Goal: Information Seeking & Learning: Learn about a topic

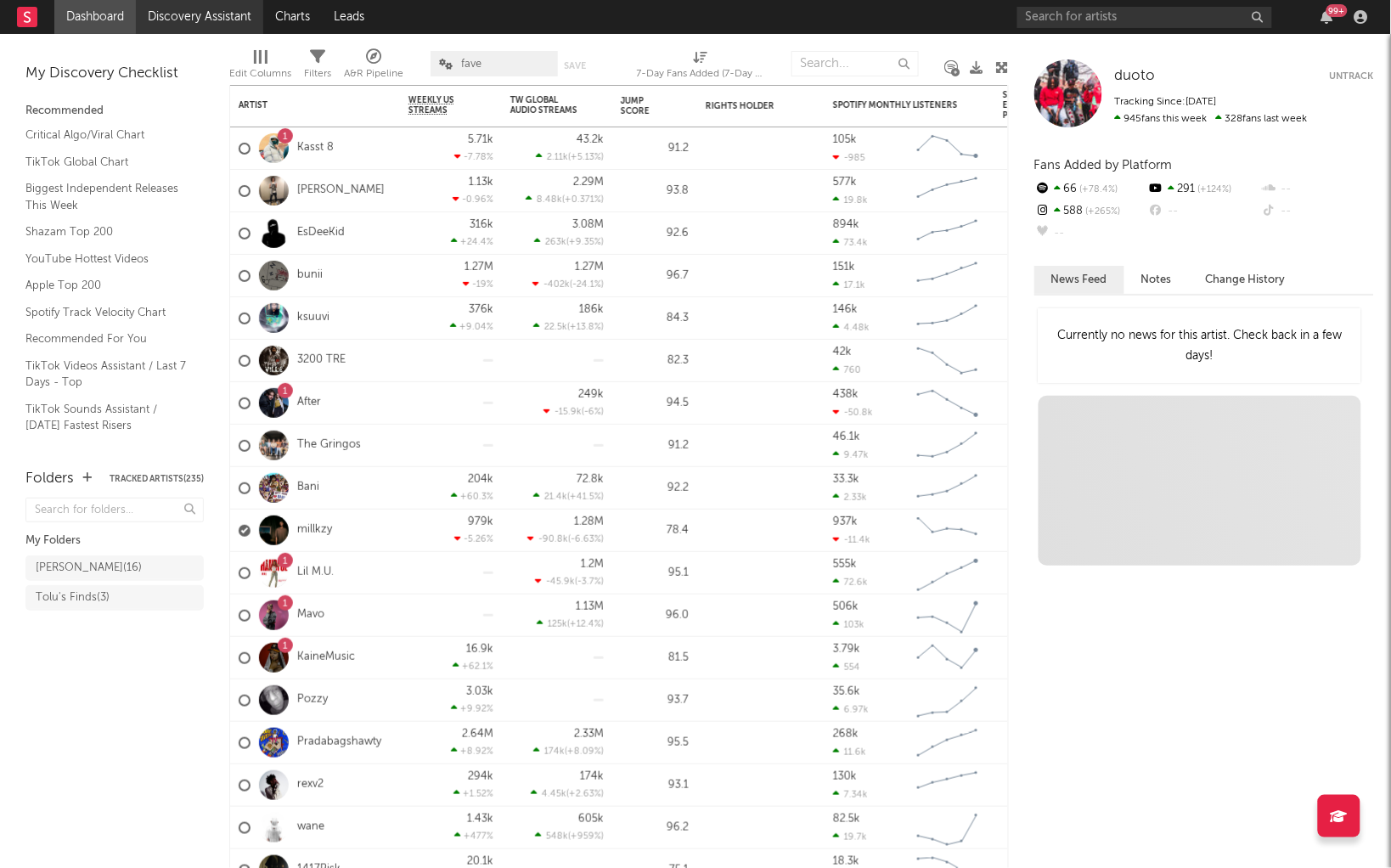
click at [214, 11] on link "Discovery Assistant" at bounding box center [199, 17] width 127 height 34
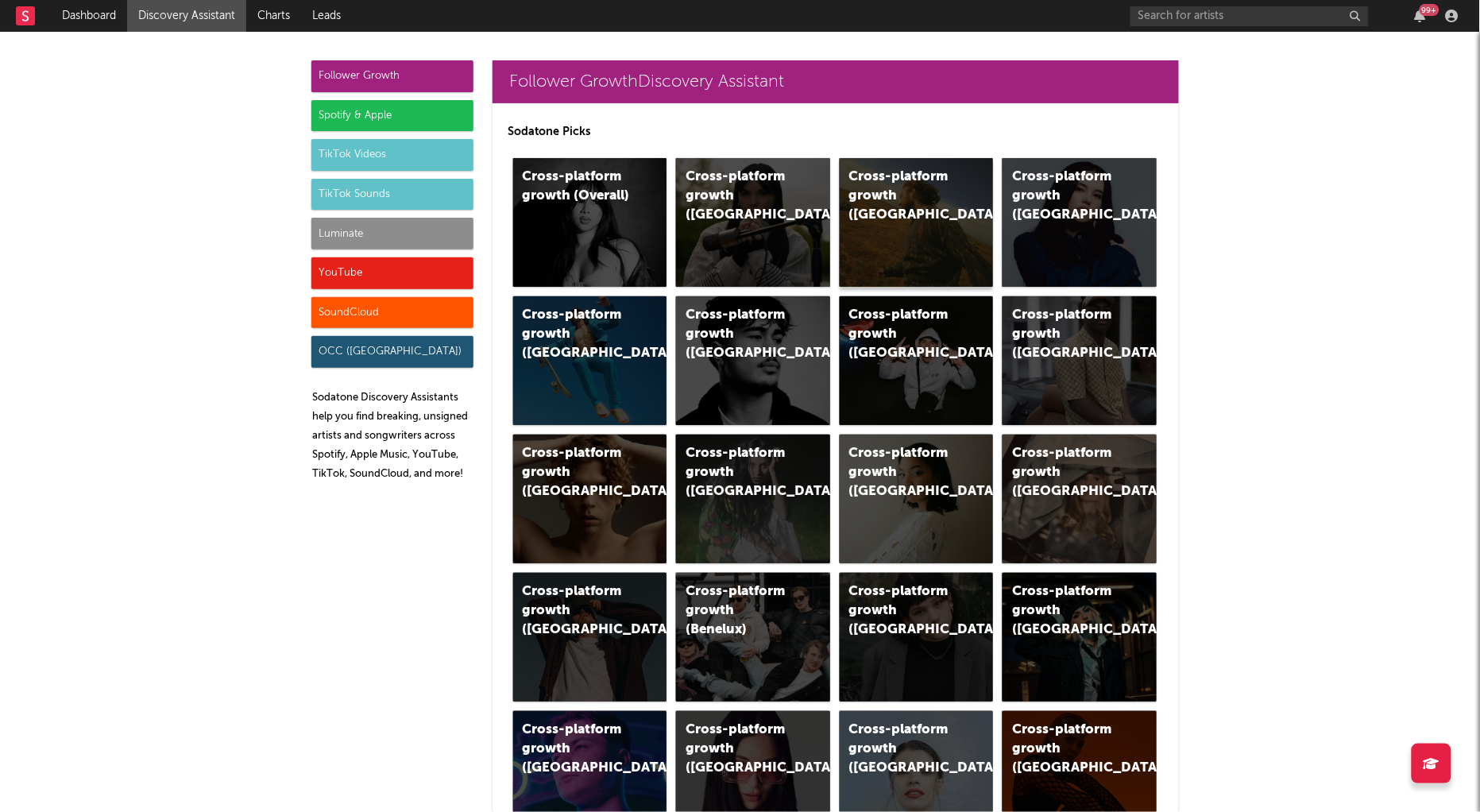
click at [936, 192] on div "Cross-platform growth (US)" at bounding box center [903, 196] width 108 height 57
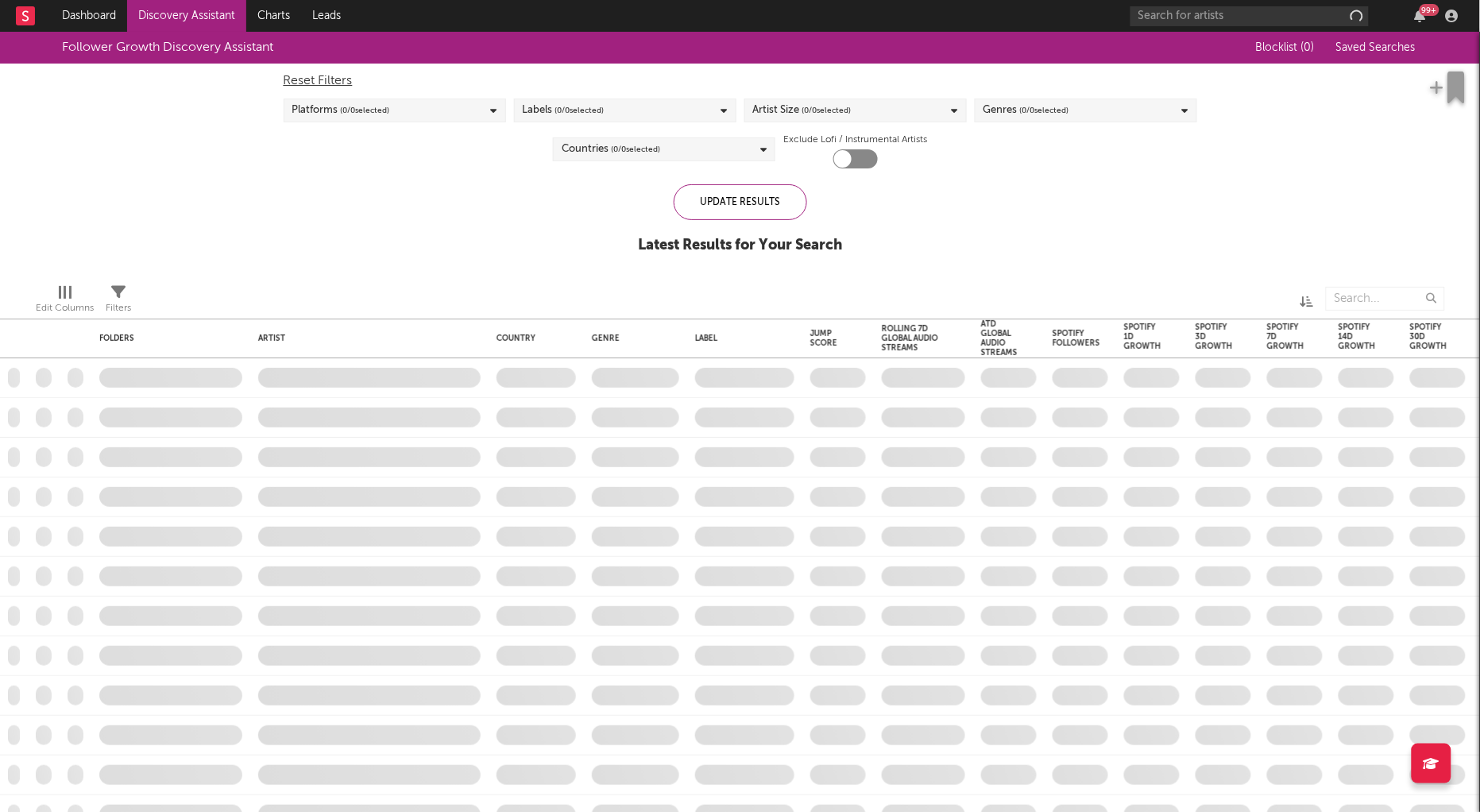
checkbox input "true"
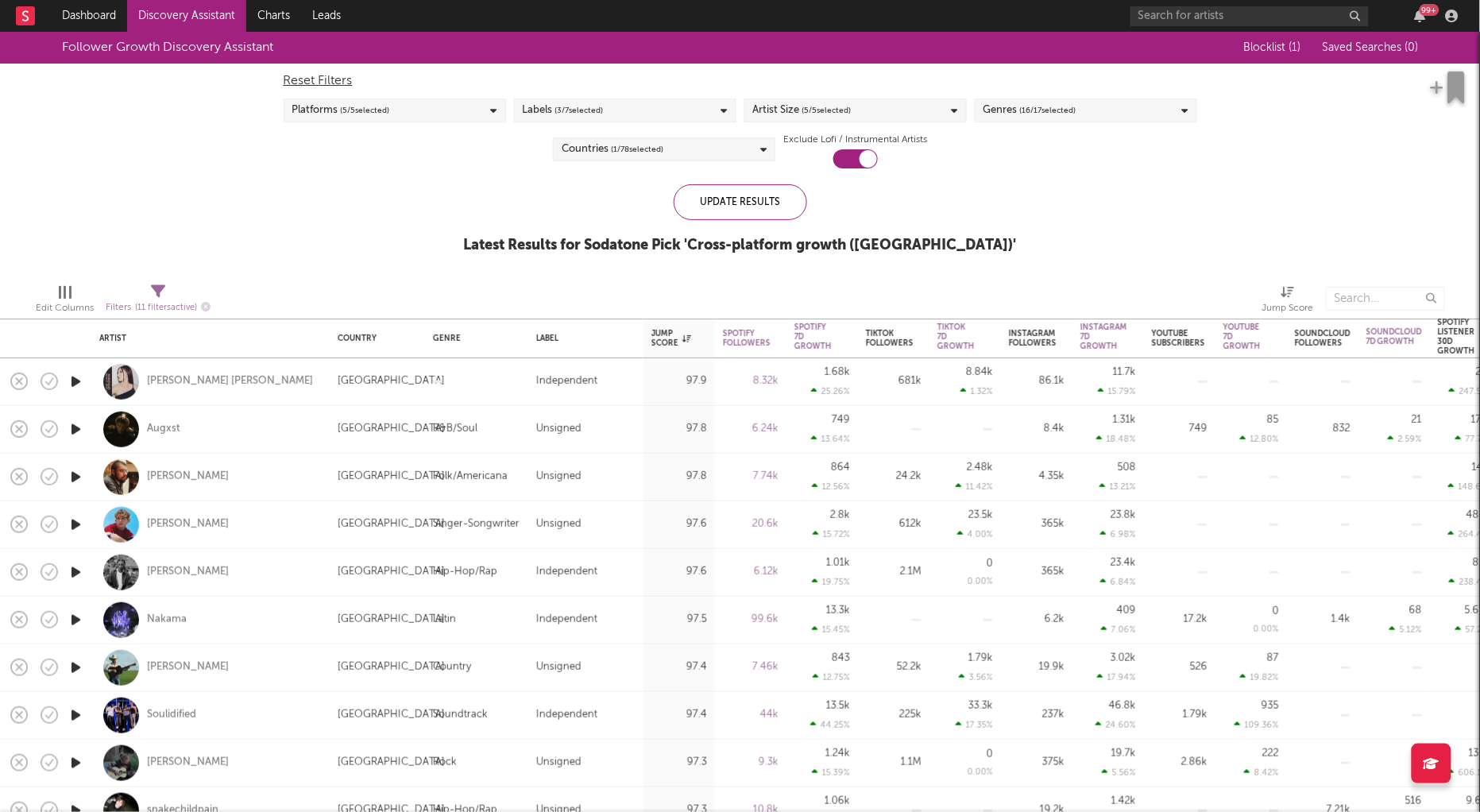
click at [73, 375] on icon "button" at bounding box center [76, 381] width 17 height 20
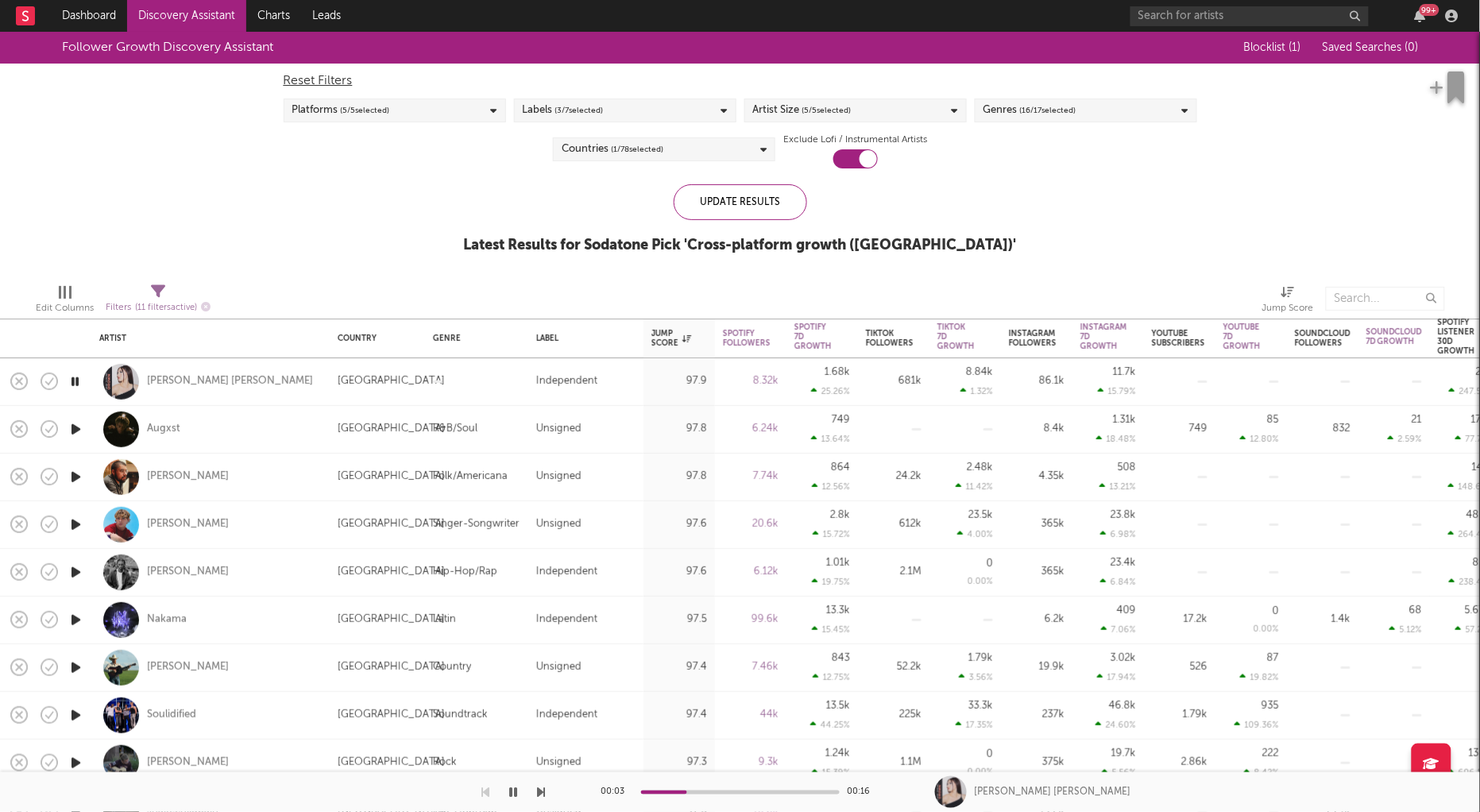
click at [80, 425] on icon "button" at bounding box center [76, 429] width 17 height 20
click at [76, 518] on icon "button" at bounding box center [76, 525] width 17 height 20
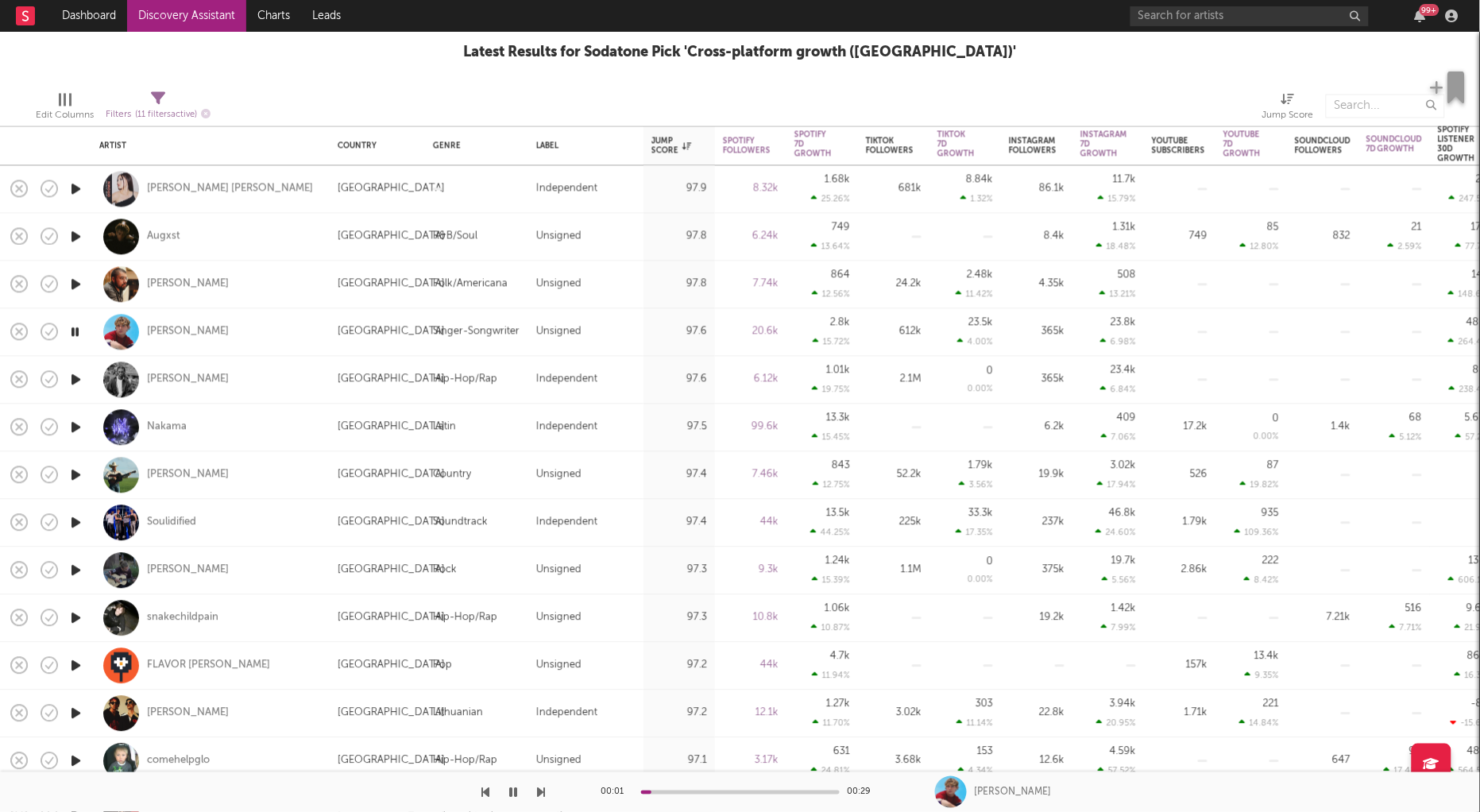
click at [73, 710] on icon "button" at bounding box center [76, 713] width 17 height 20
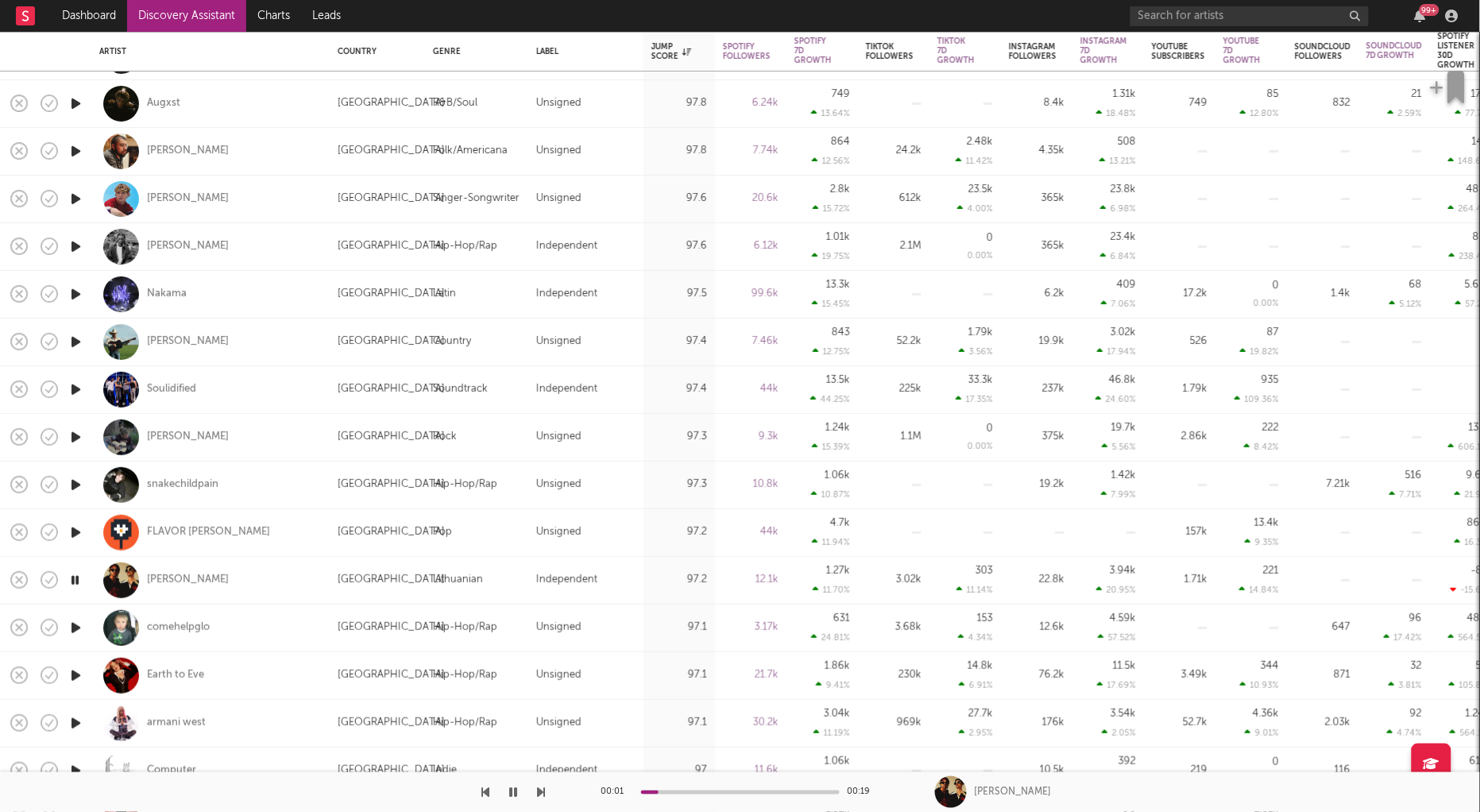
click at [74, 682] on icon "button" at bounding box center [76, 675] width 17 height 20
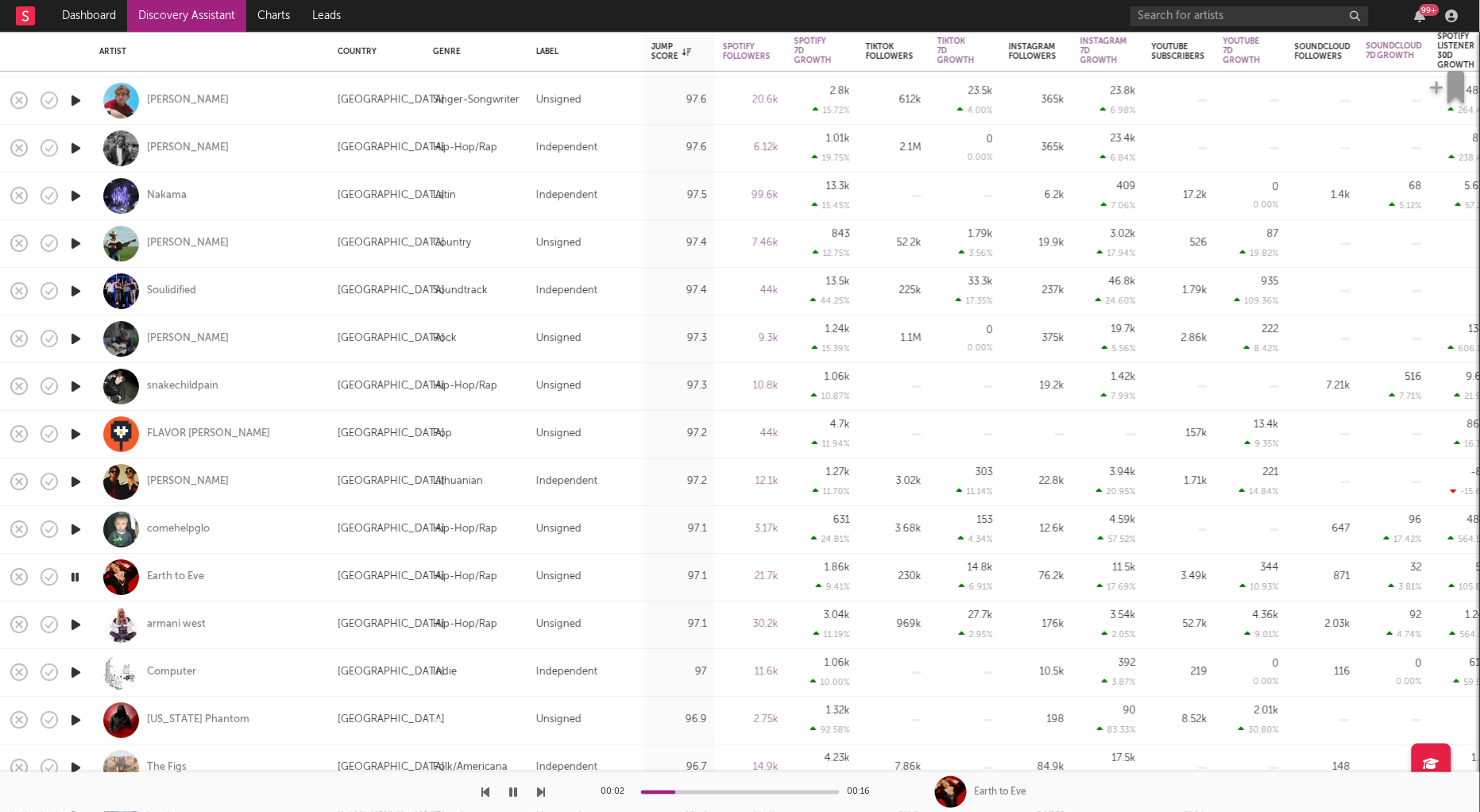
click at [511, 790] on icon "button" at bounding box center [514, 791] width 8 height 12
click at [192, 578] on div "Earth to Eve" at bounding box center [175, 577] width 57 height 14
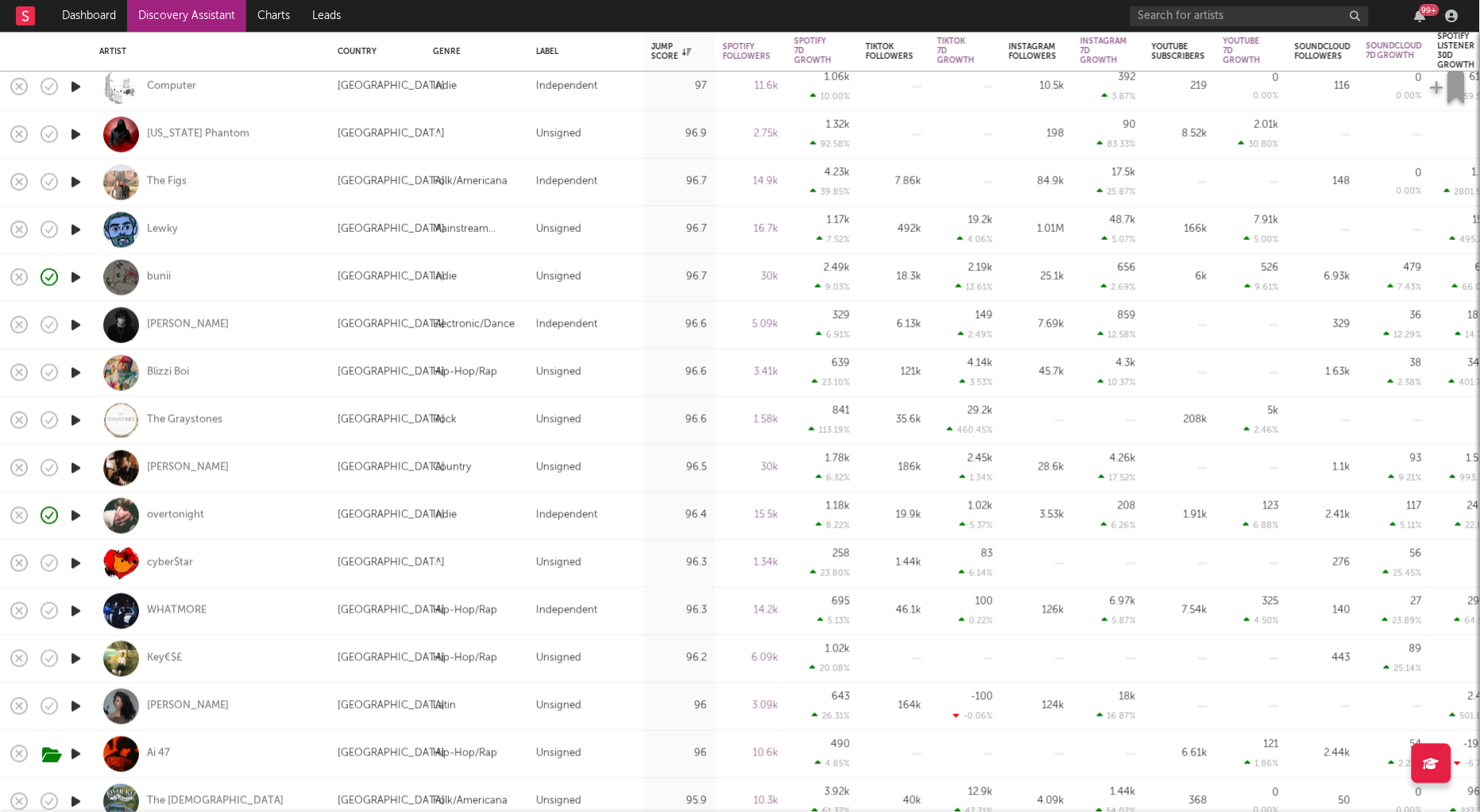
click at [75, 608] on icon "button" at bounding box center [76, 611] width 17 height 20
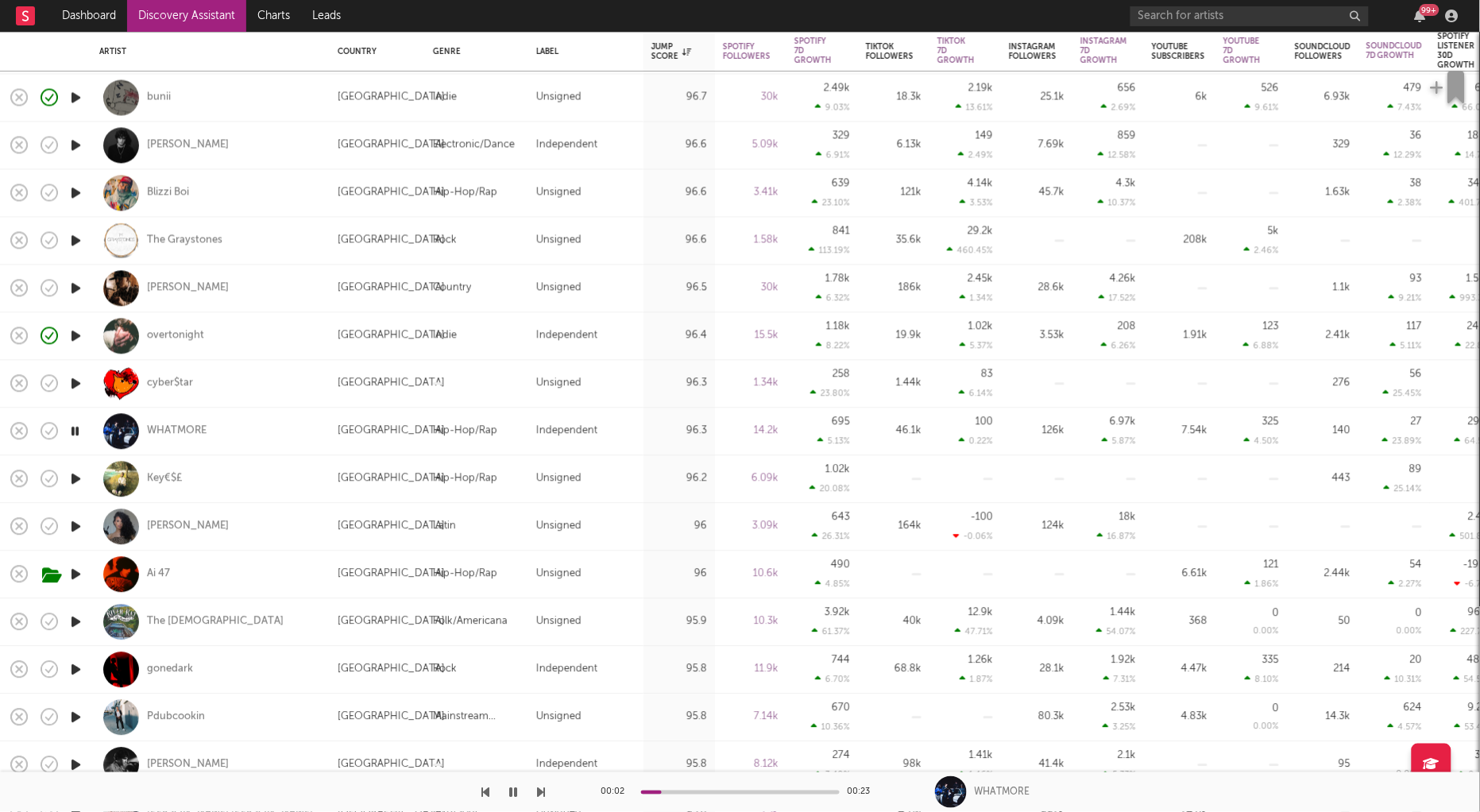
click at [73, 713] on icon "button" at bounding box center [76, 716] width 17 height 20
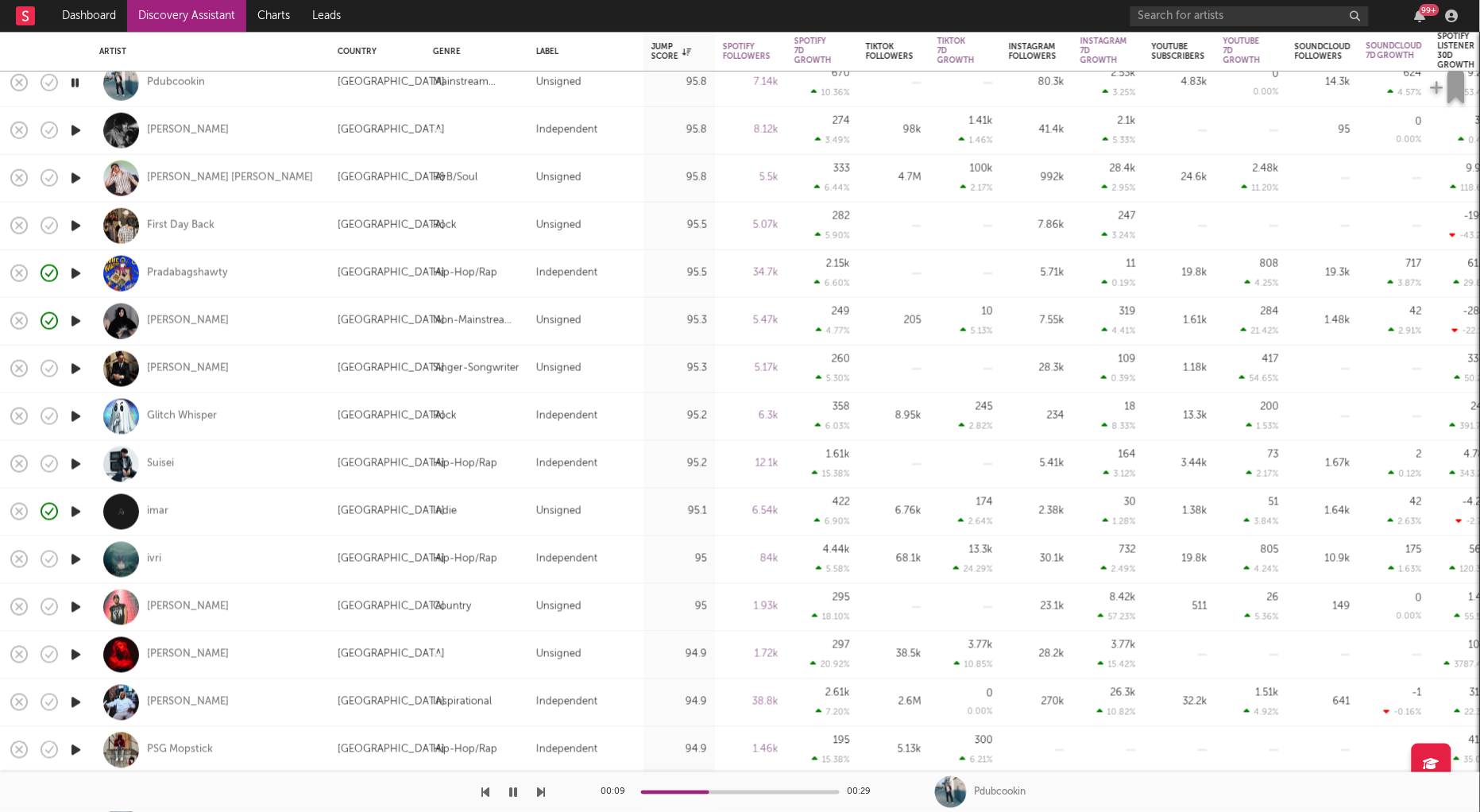
click at [517, 790] on icon "button" at bounding box center [514, 791] width 8 height 12
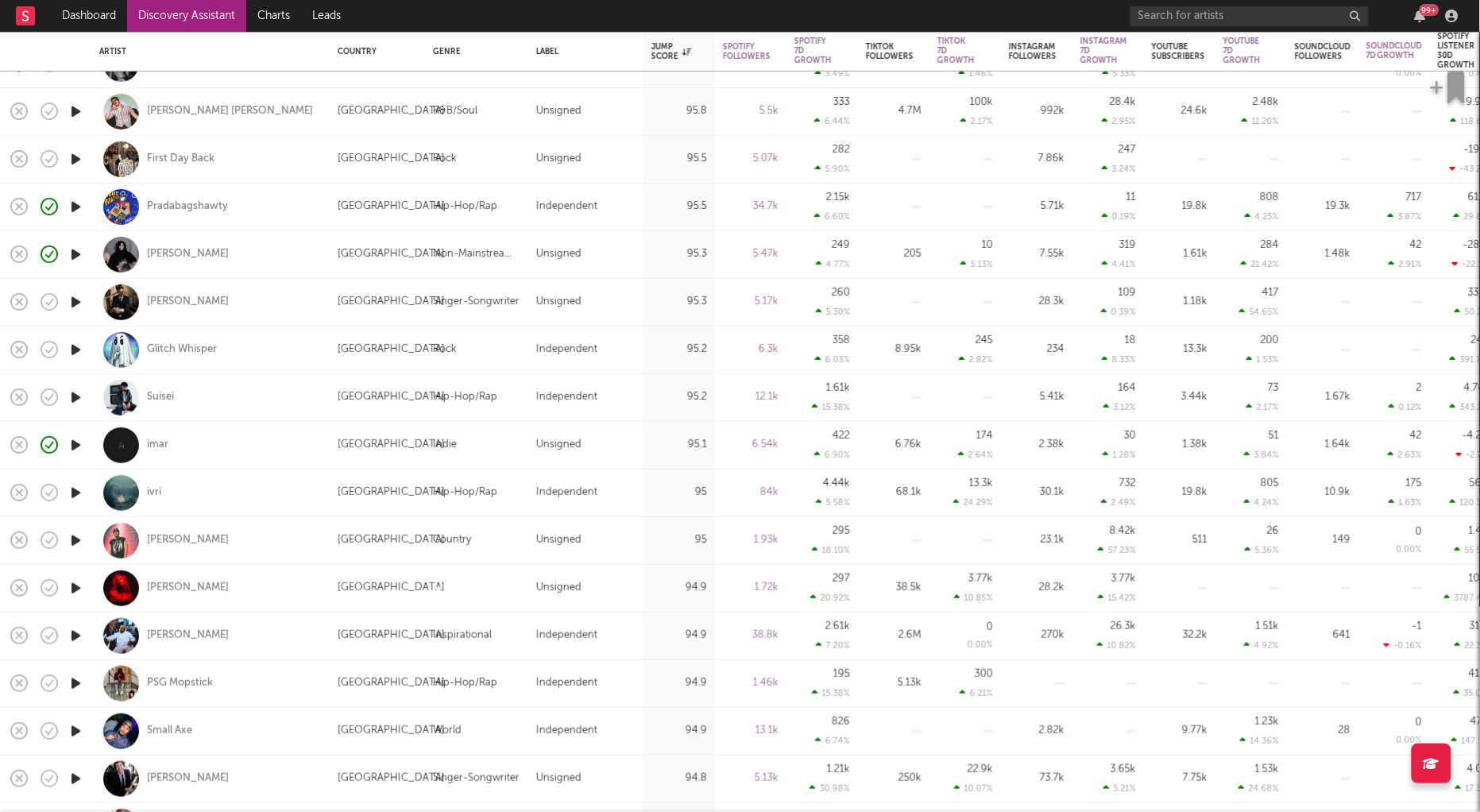
click at [77, 682] on icon "button" at bounding box center [76, 683] width 17 height 20
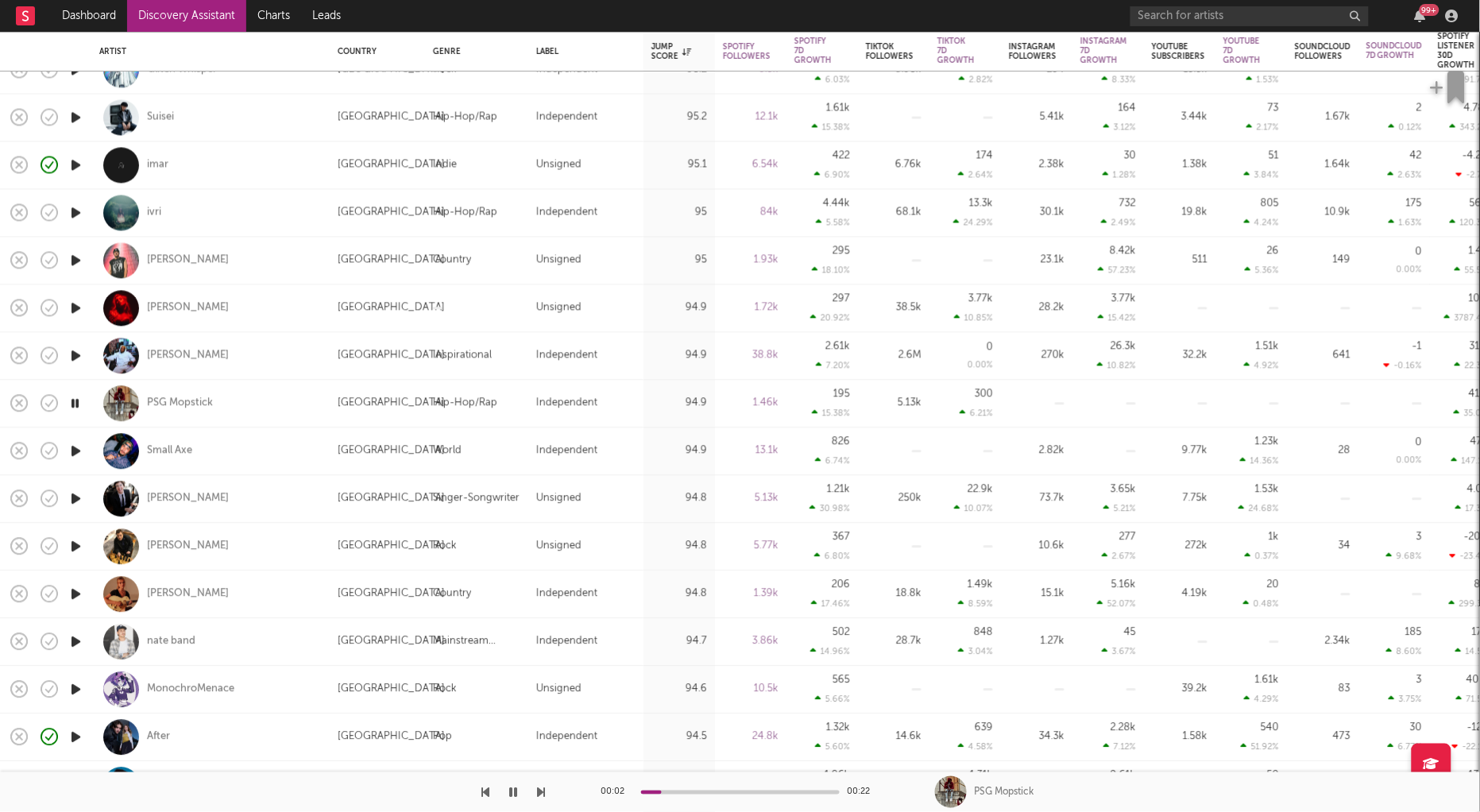
click at [74, 591] on icon "button" at bounding box center [76, 593] width 17 height 20
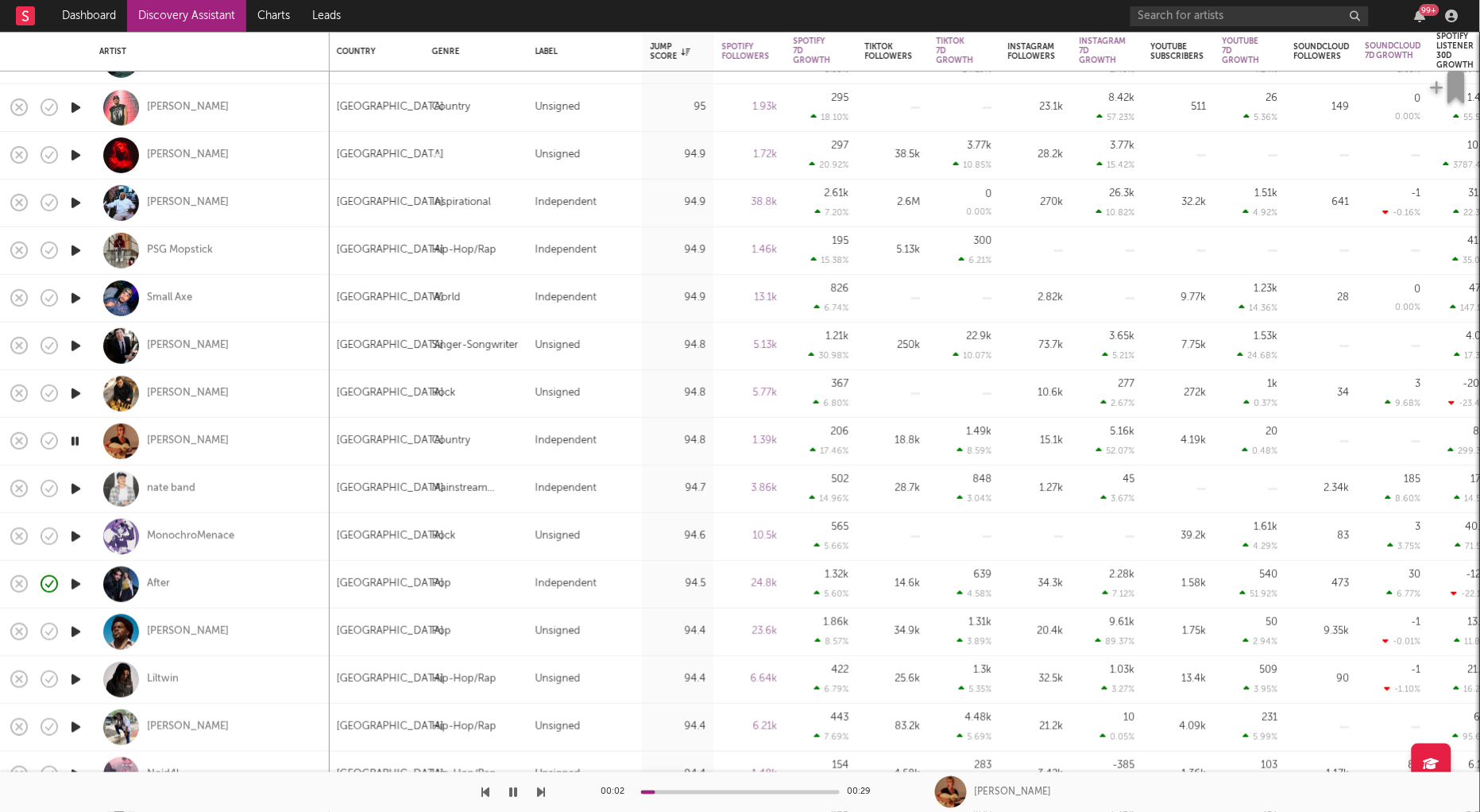
click at [75, 626] on icon "button" at bounding box center [76, 632] width 17 height 20
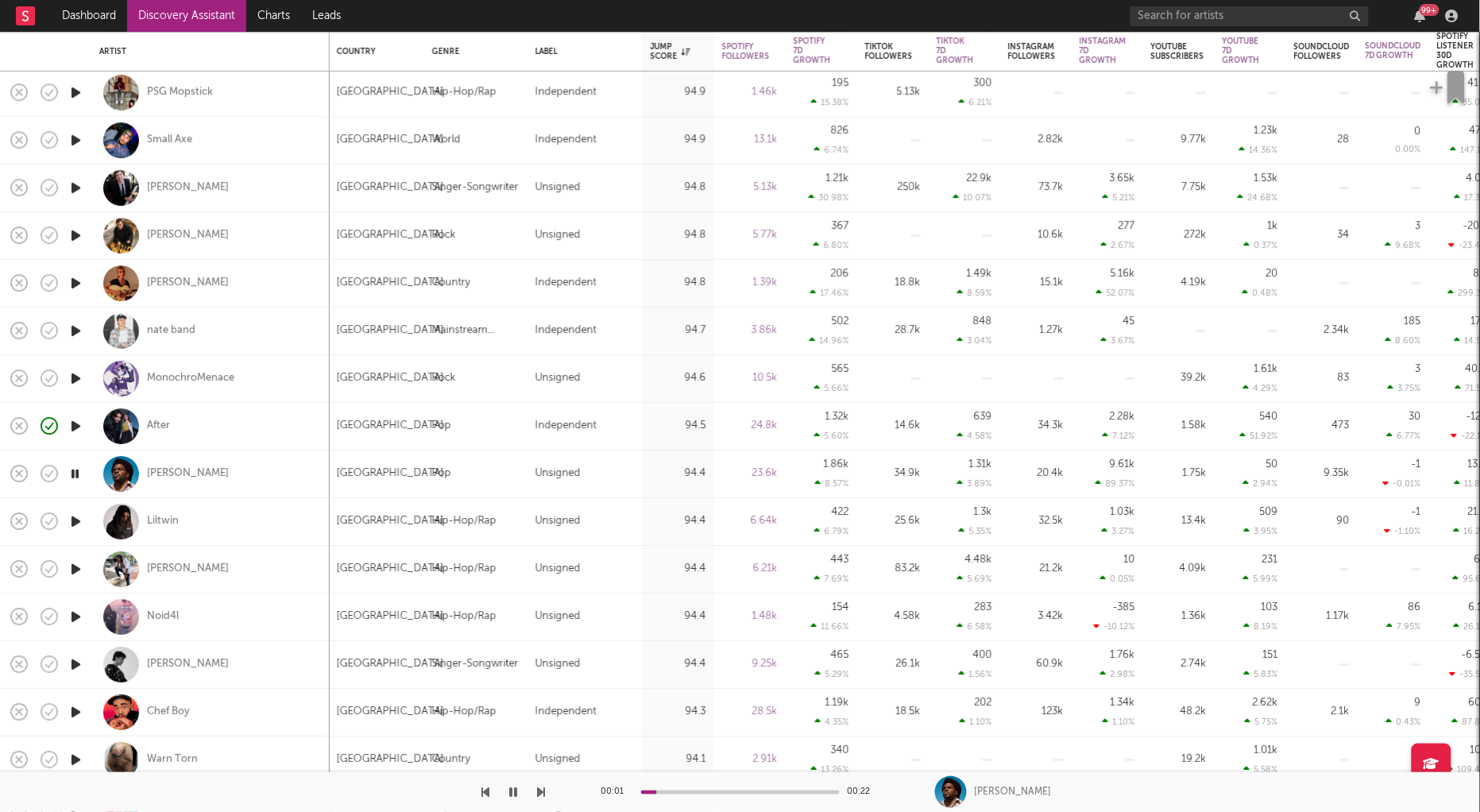
click at [74, 614] on icon "button" at bounding box center [76, 616] width 17 height 20
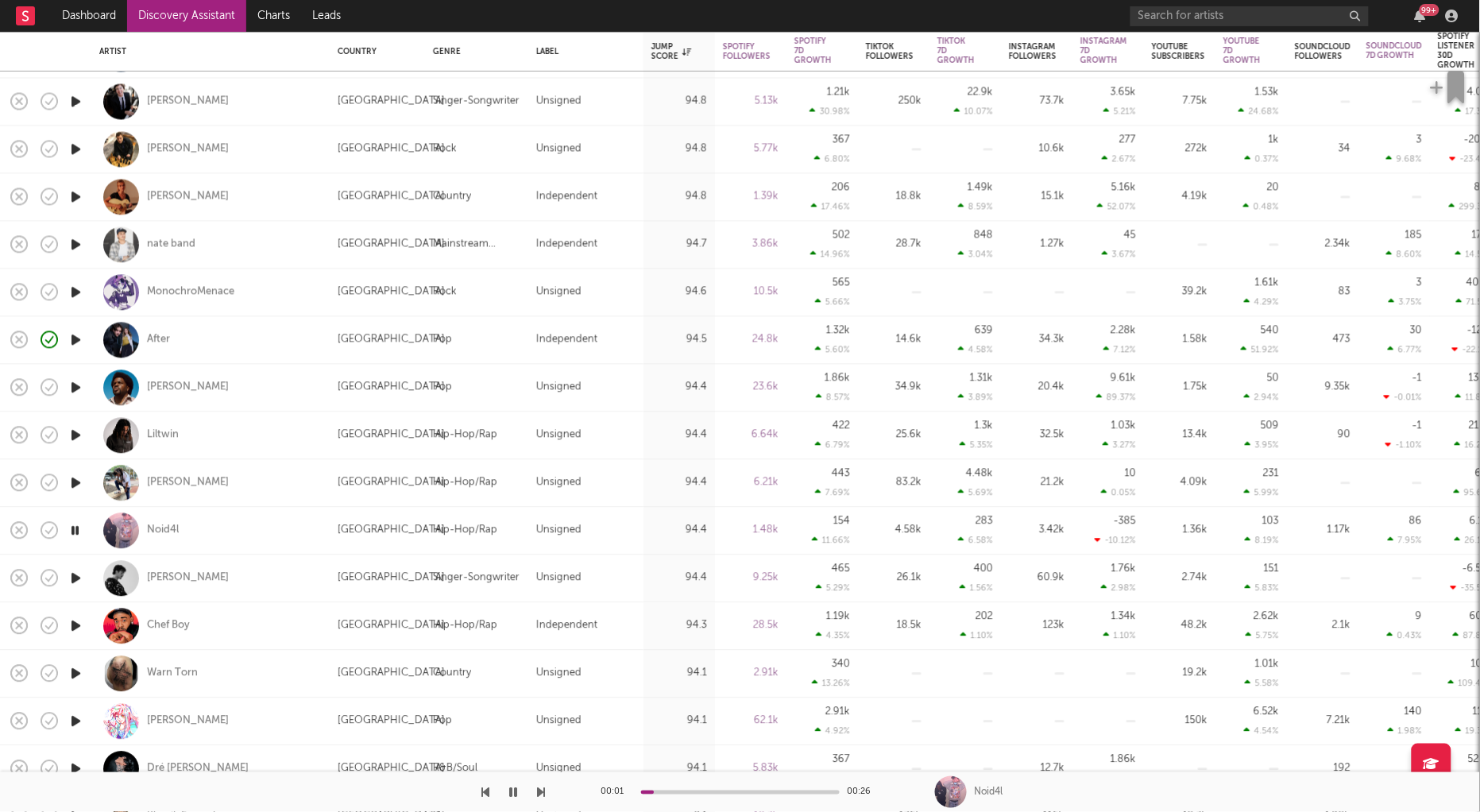
click at [74, 623] on icon "button" at bounding box center [76, 626] width 17 height 20
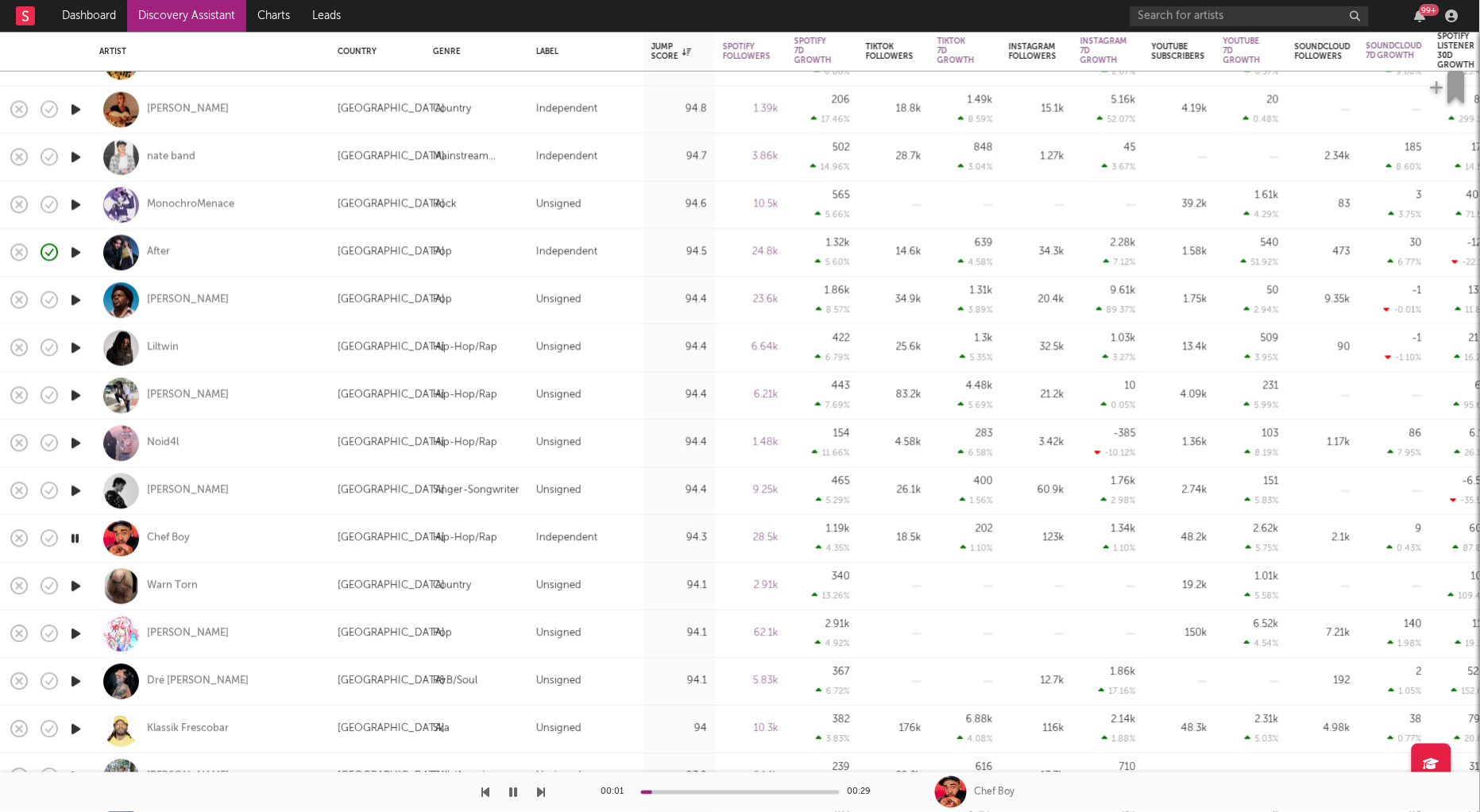
click at [75, 581] on icon "button" at bounding box center [76, 586] width 17 height 20
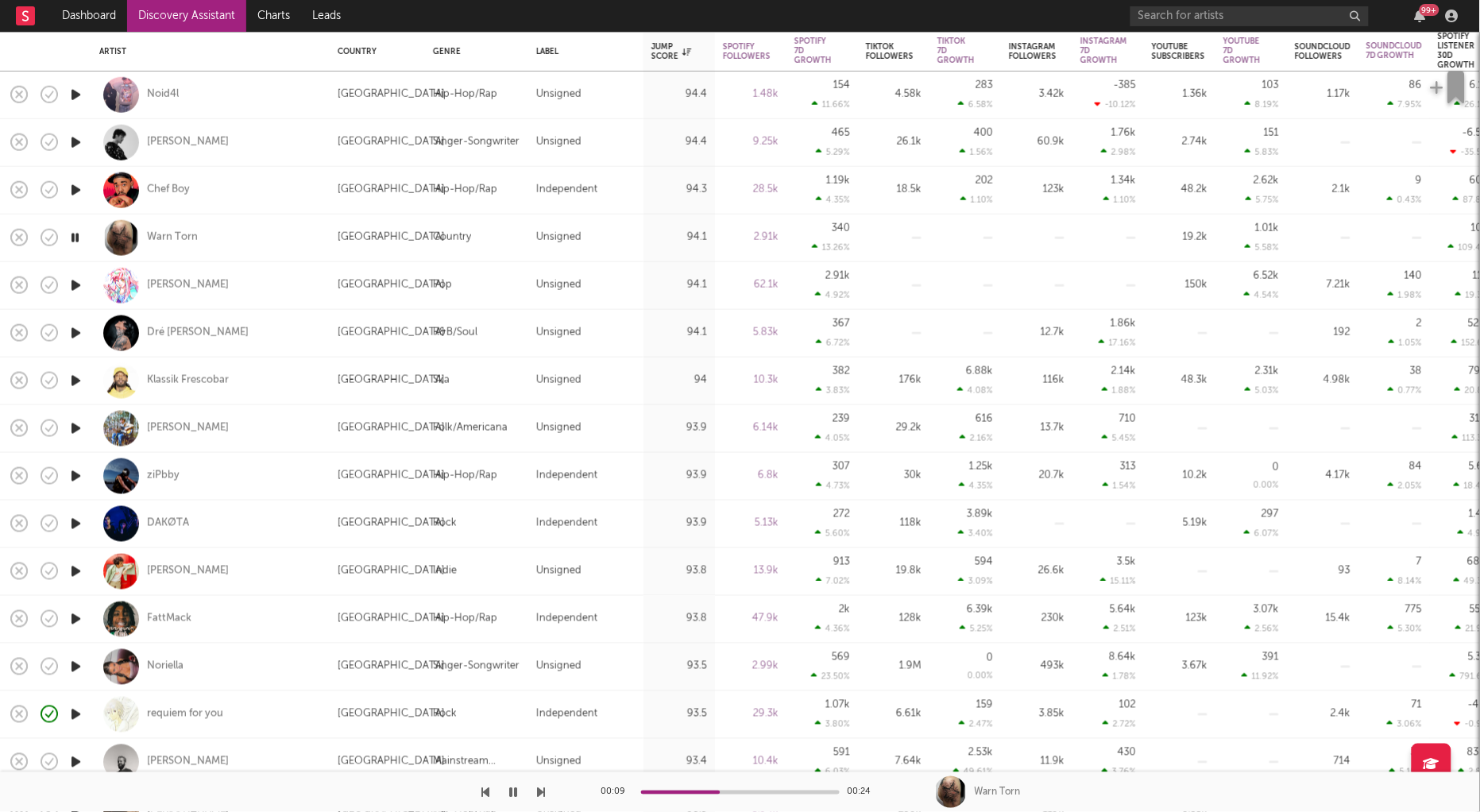
click at [73, 667] on icon "button" at bounding box center [76, 667] width 17 height 20
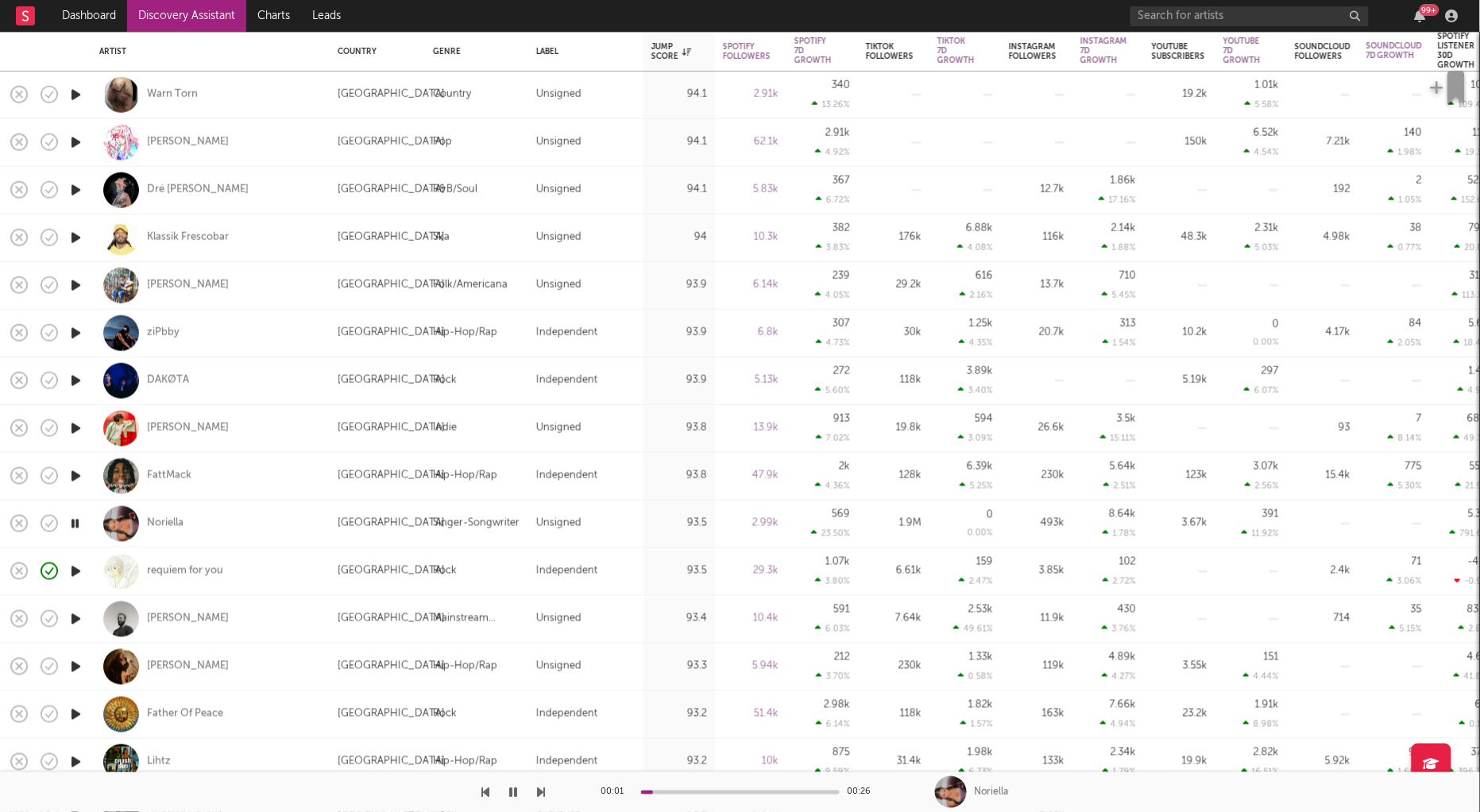
click at [74, 658] on icon "button" at bounding box center [76, 667] width 17 height 20
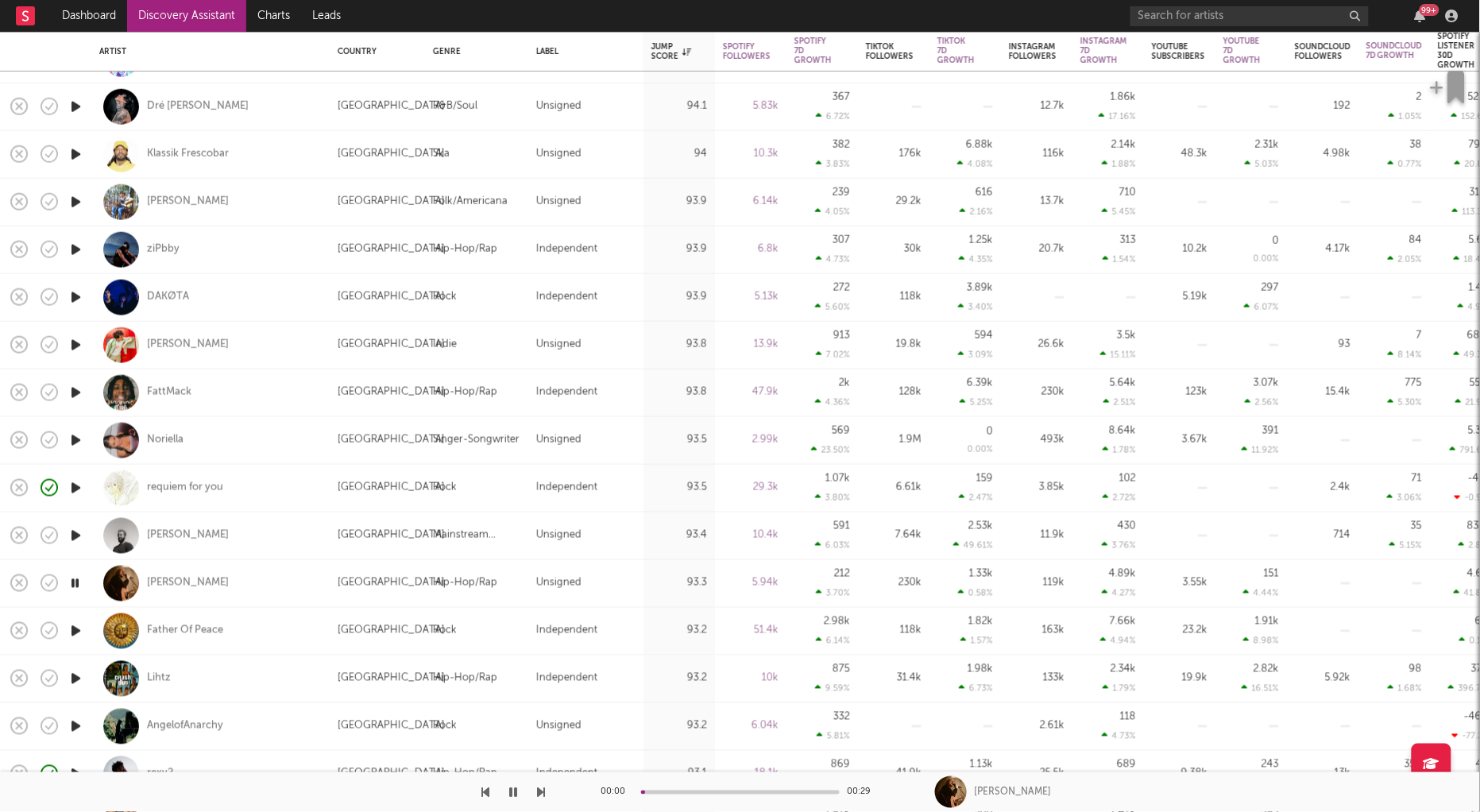
click at [74, 674] on icon "button" at bounding box center [76, 678] width 17 height 20
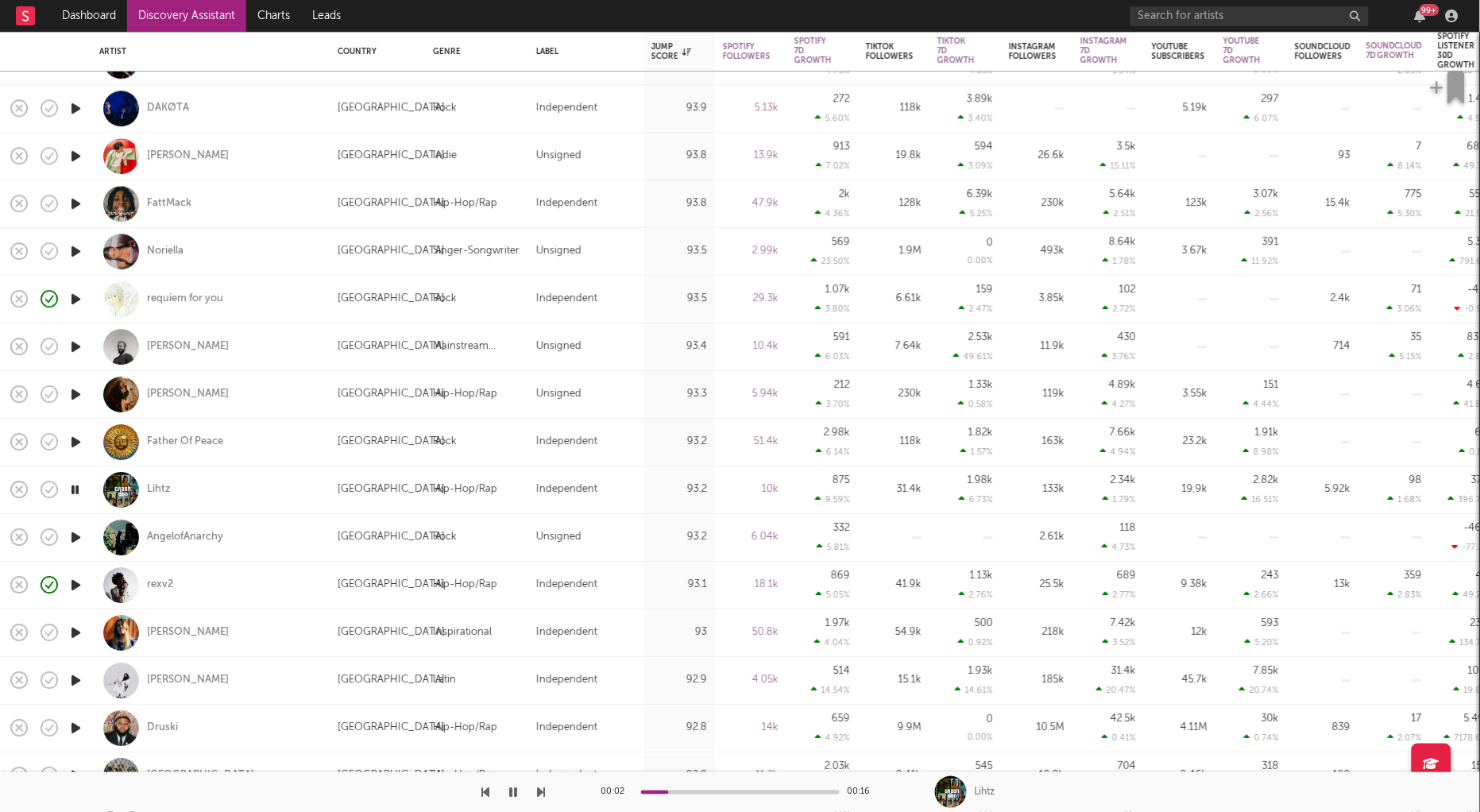
click at [74, 683] on icon "button" at bounding box center [76, 680] width 17 height 20
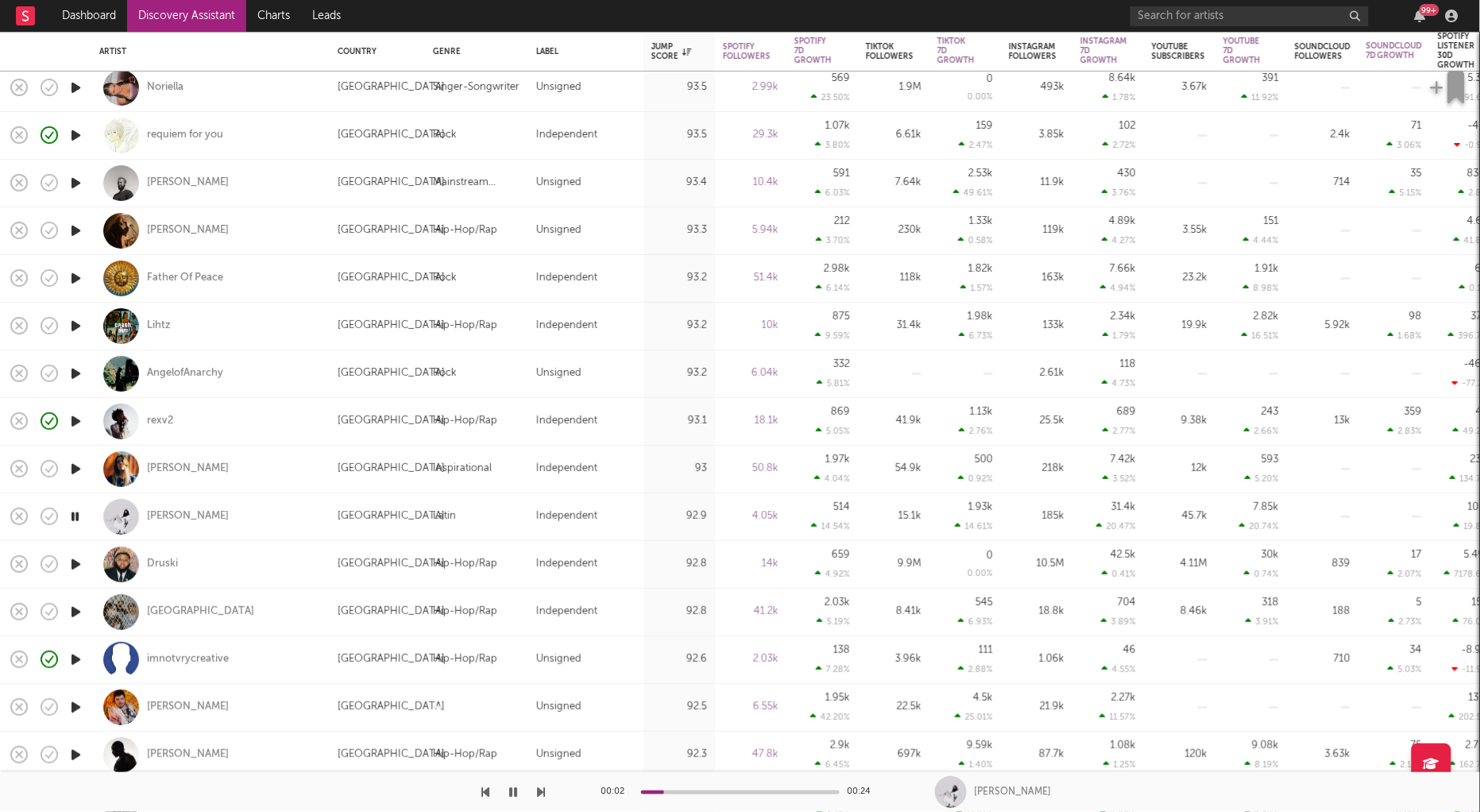
click at [73, 513] on icon "button" at bounding box center [75, 517] width 15 height 20
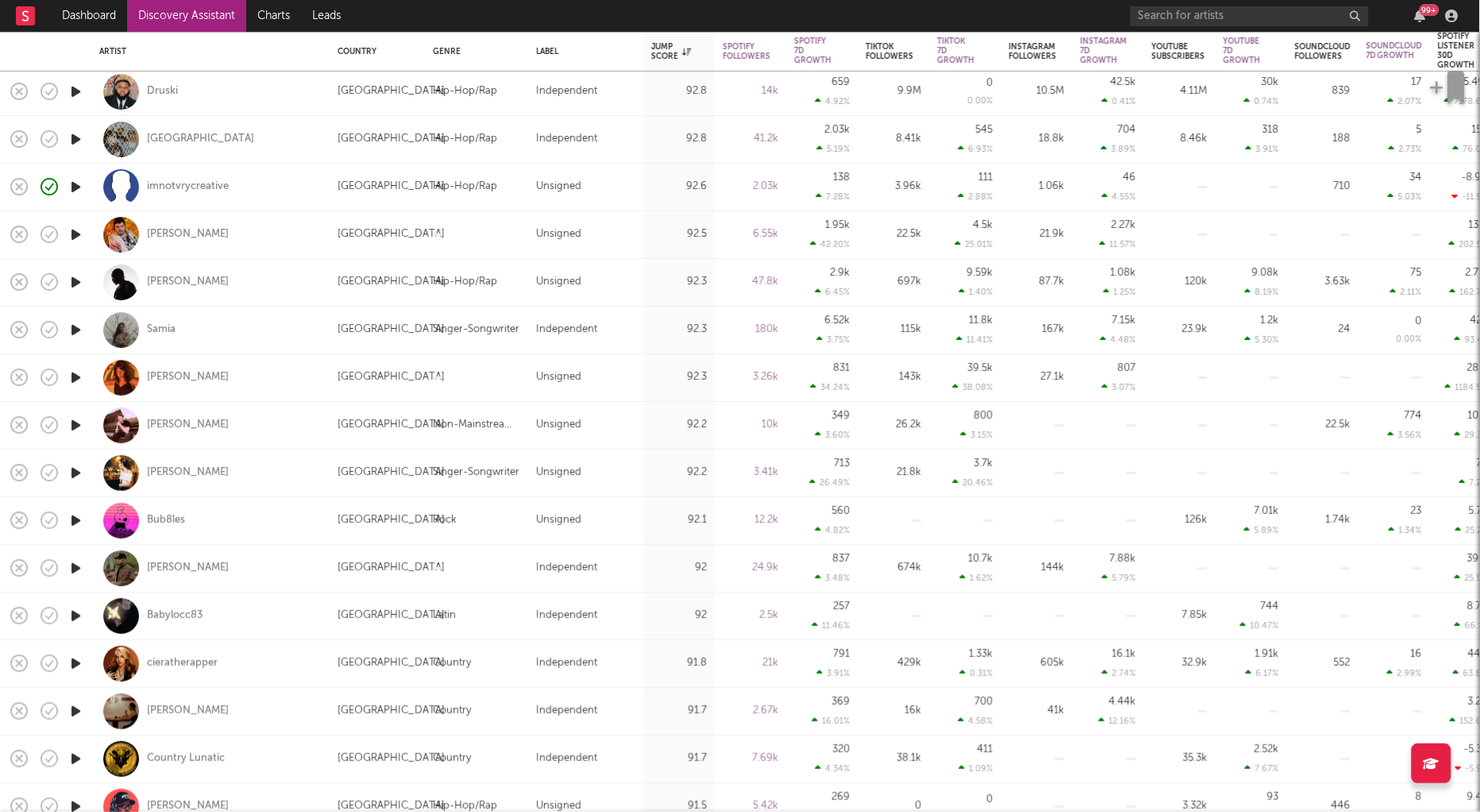
click at [73, 614] on icon "button" at bounding box center [76, 616] width 17 height 20
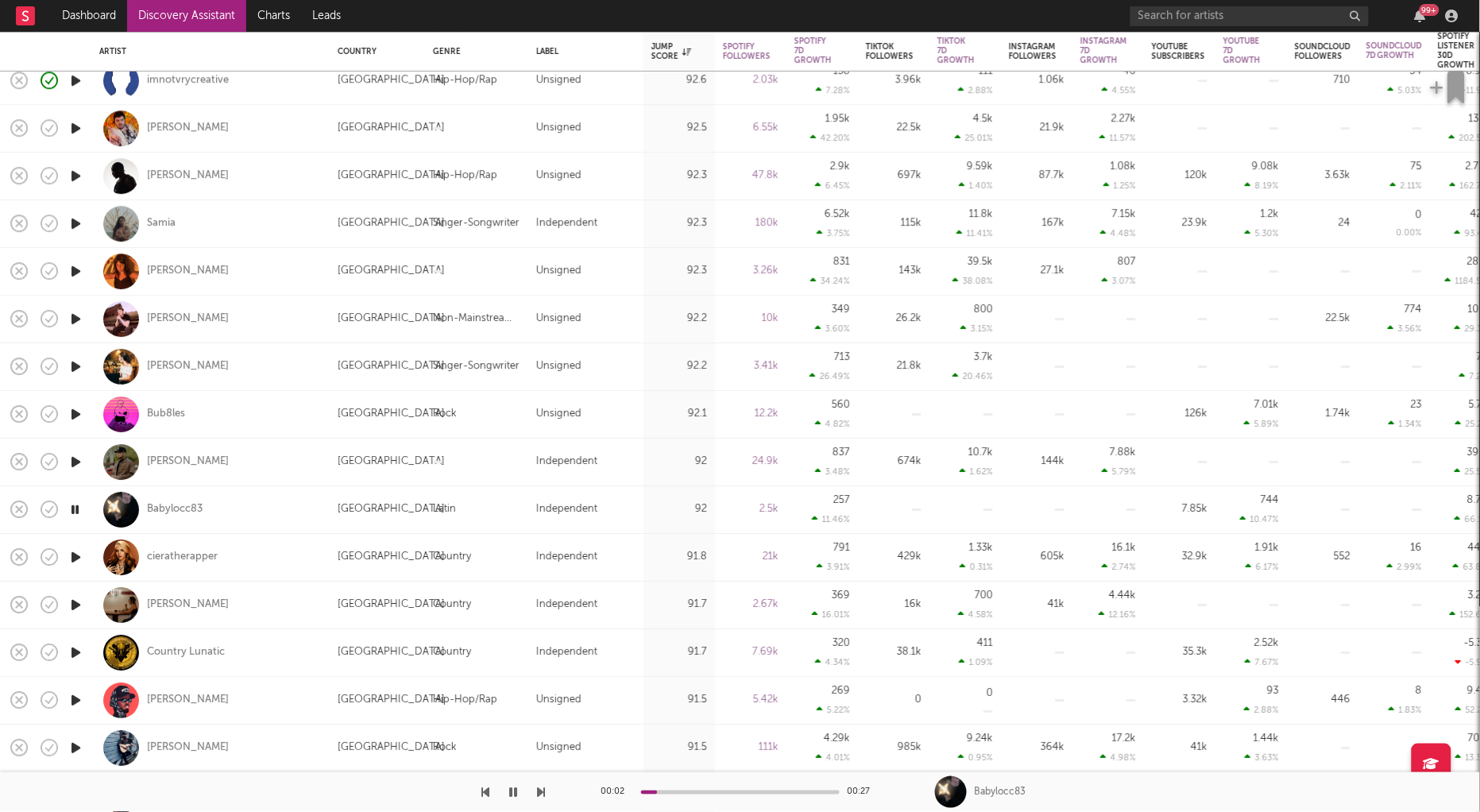
click at [74, 507] on icon "button" at bounding box center [75, 509] width 15 height 20
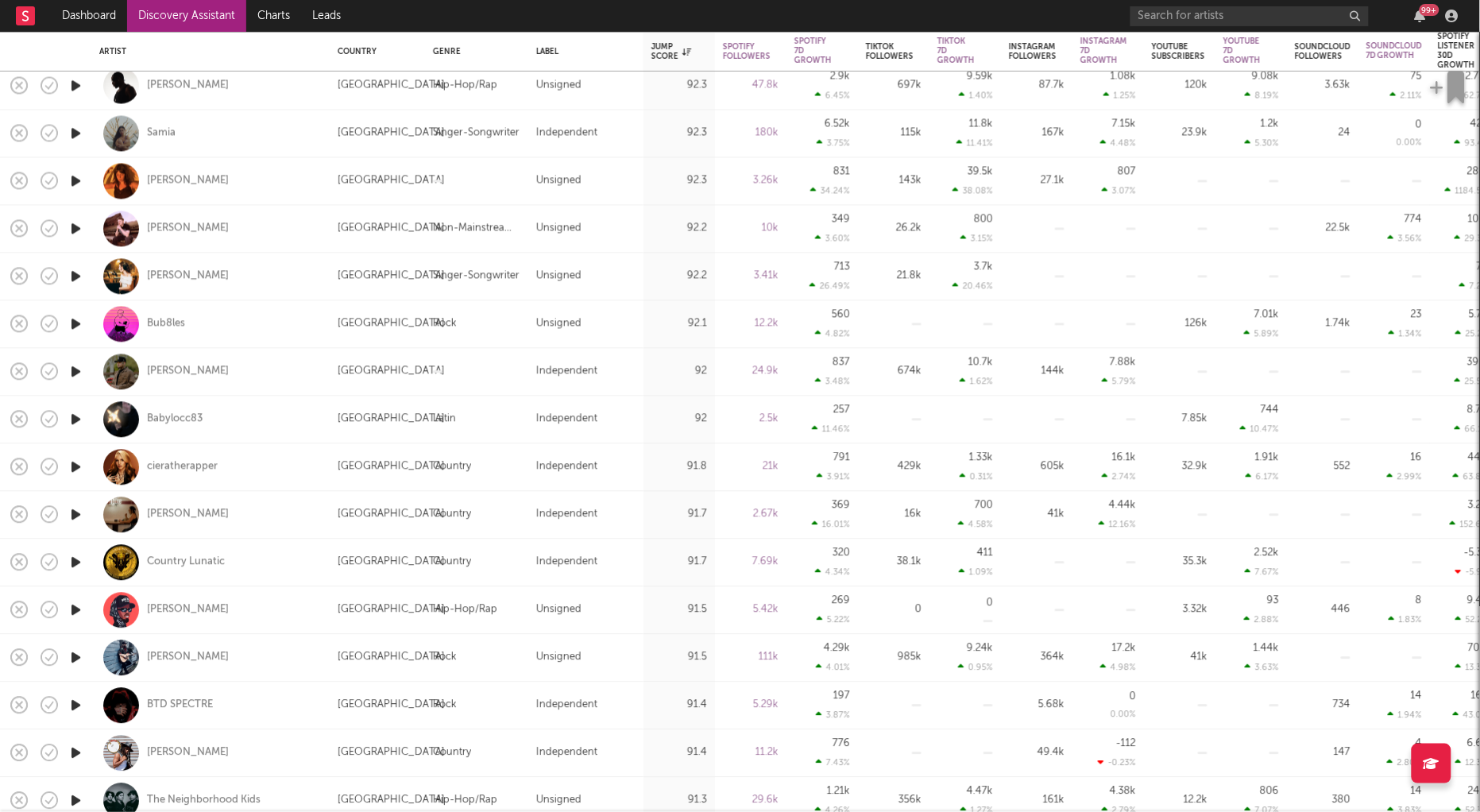
click at [75, 706] on icon "button" at bounding box center [76, 705] width 17 height 20
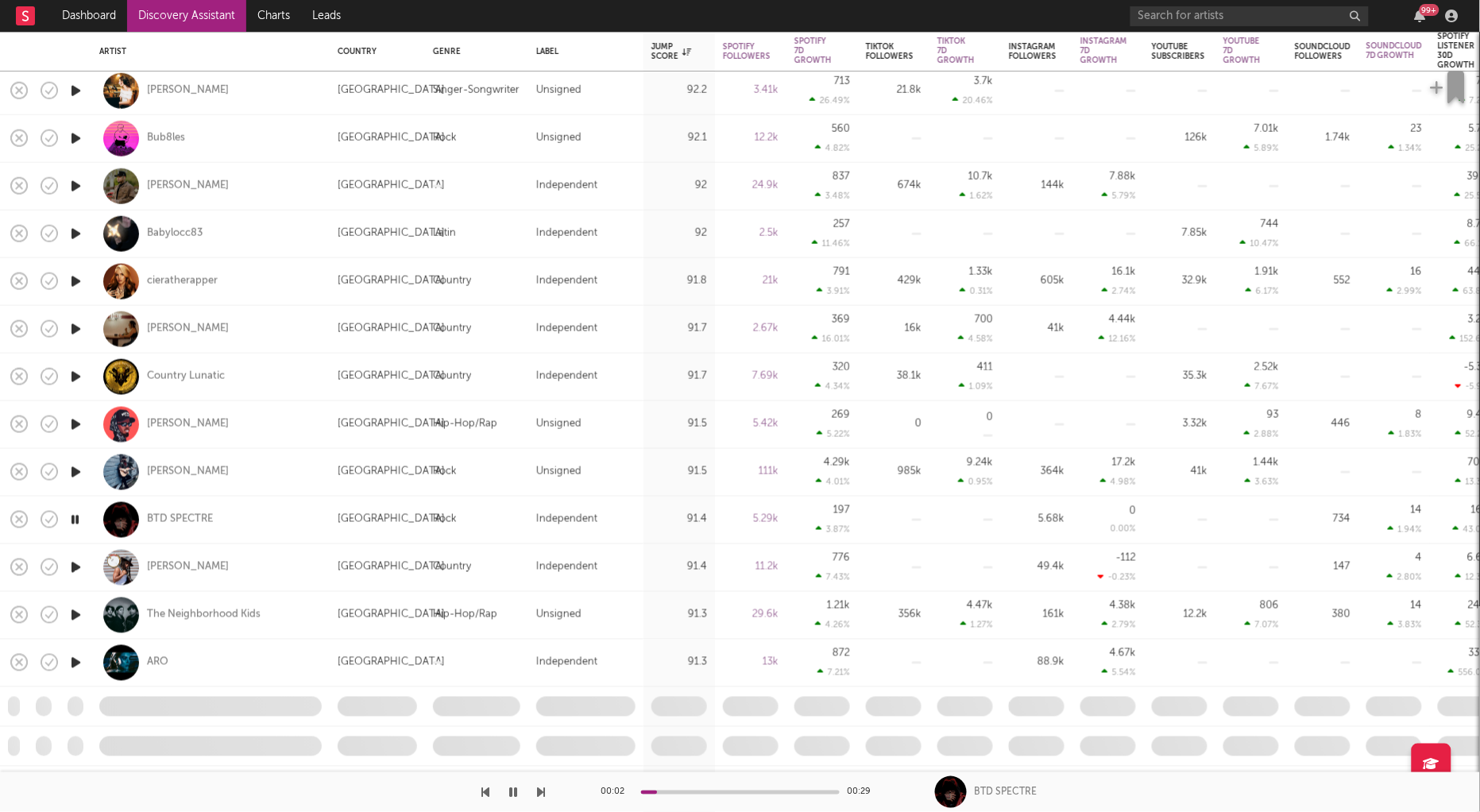
click at [74, 515] on icon "button" at bounding box center [75, 520] width 15 height 20
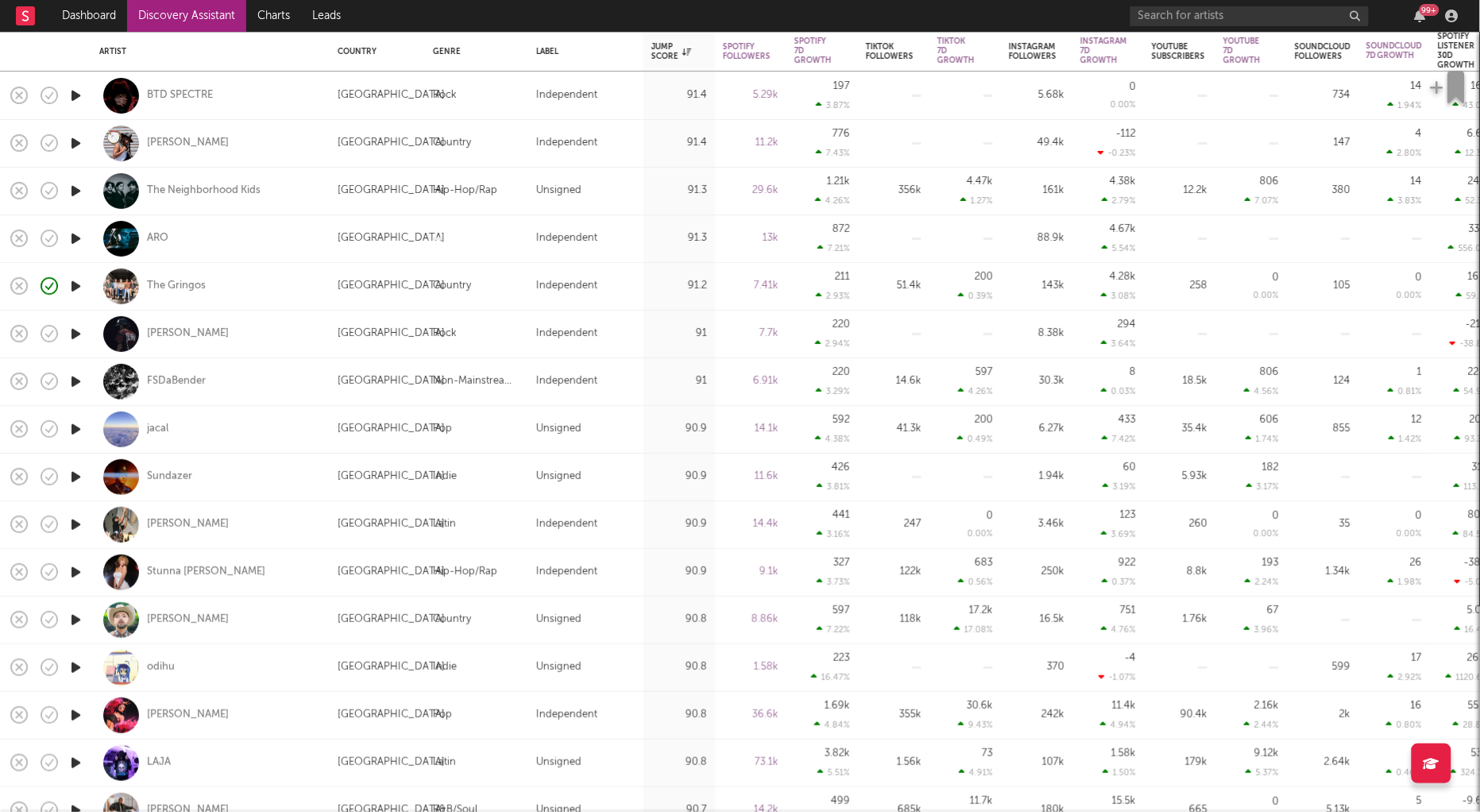
click at [75, 661] on icon "button" at bounding box center [76, 668] width 17 height 20
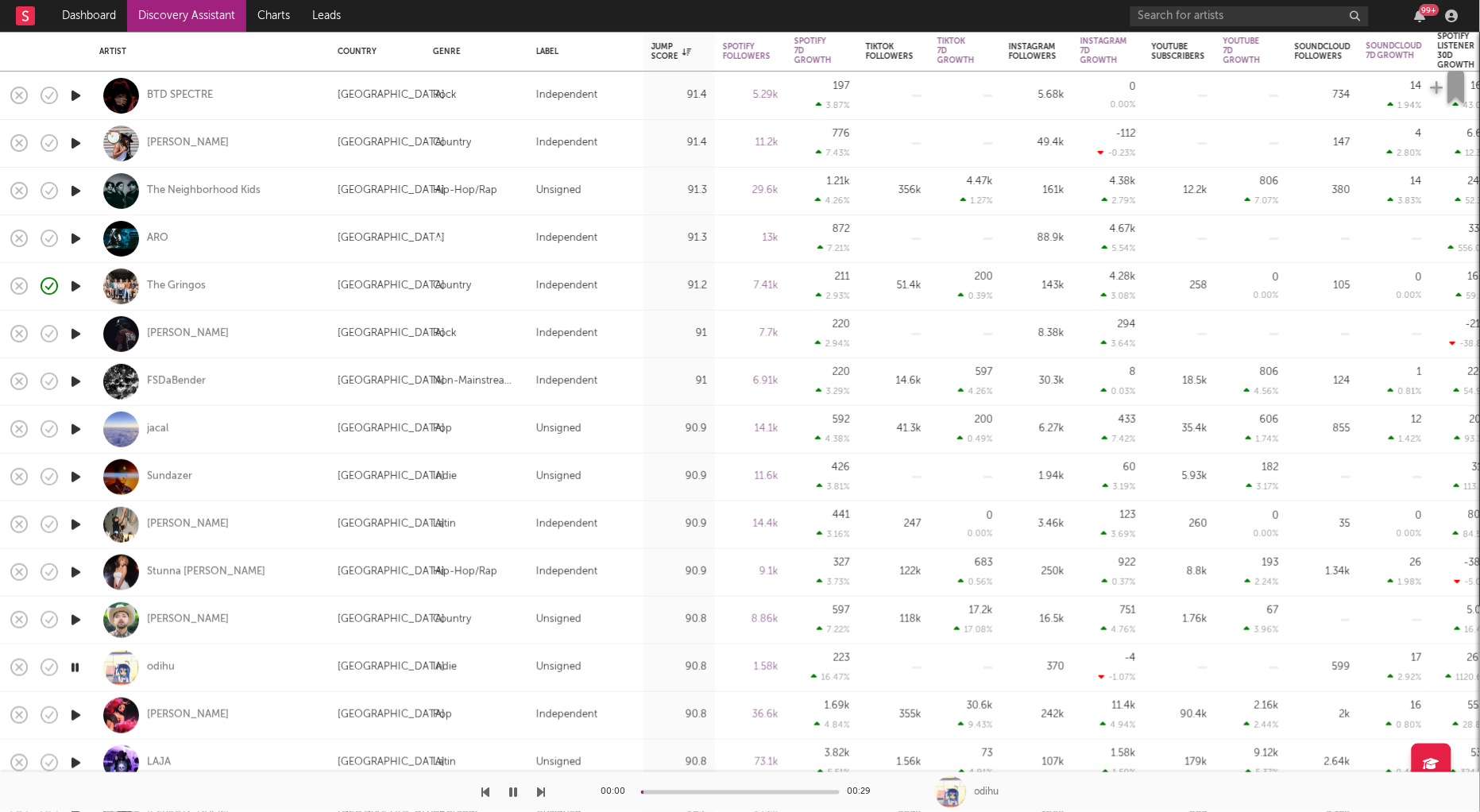
click at [75, 661] on icon "button" at bounding box center [75, 668] width 15 height 20
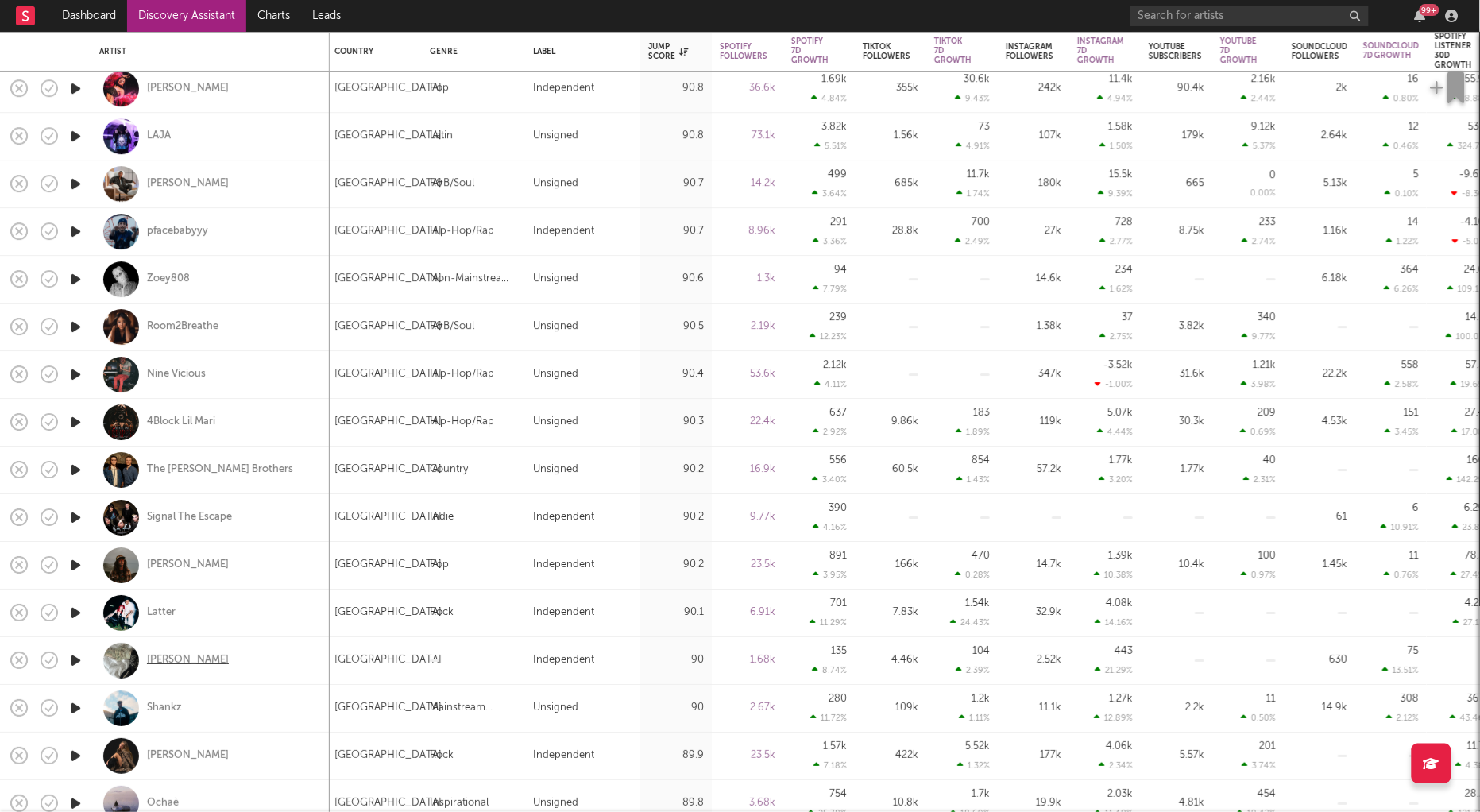
click at [158, 659] on div "[PERSON_NAME]" at bounding box center [187, 660] width 82 height 14
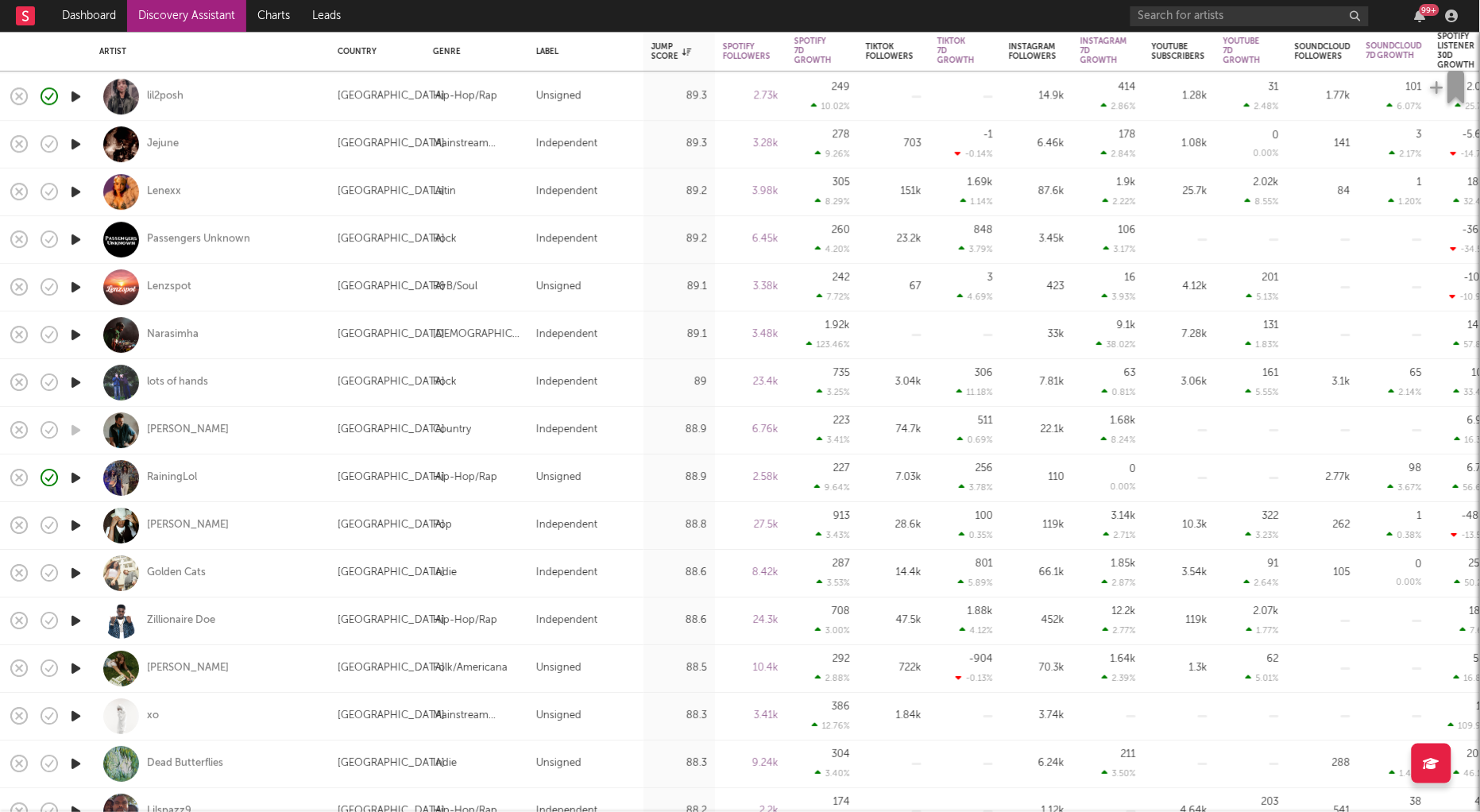
click at [72, 717] on icon "button" at bounding box center [76, 716] width 17 height 20
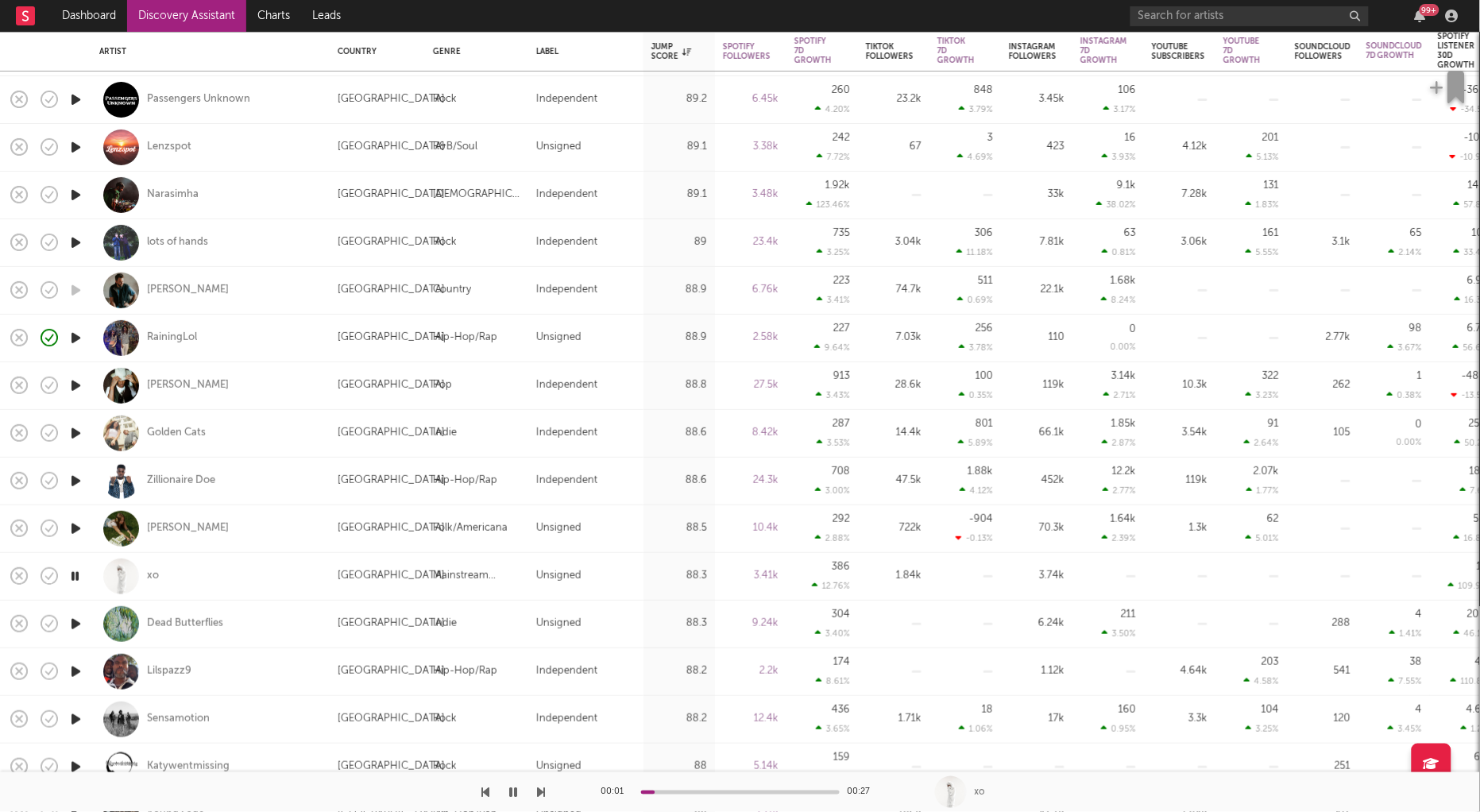
click at [72, 578] on icon "button" at bounding box center [75, 576] width 15 height 20
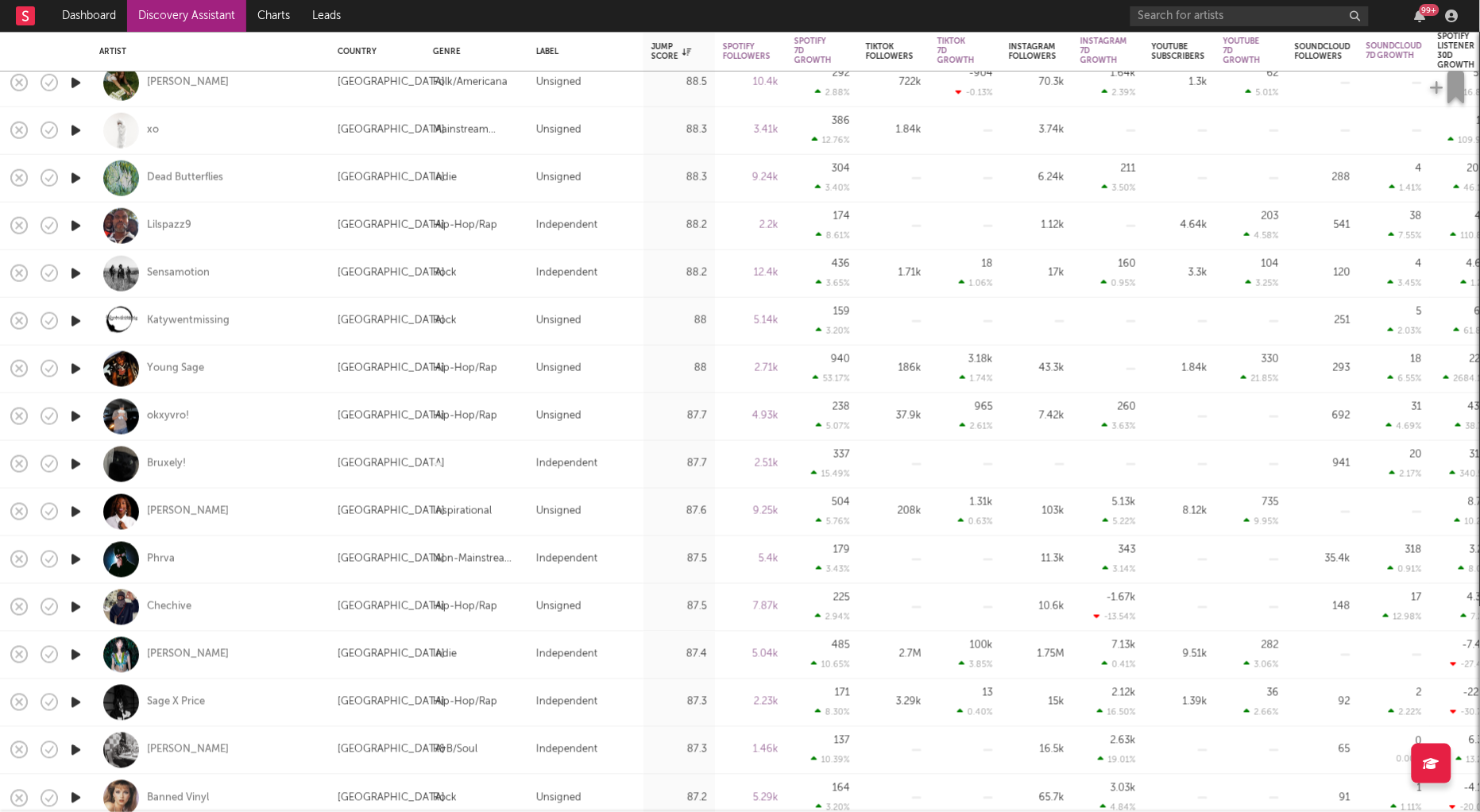
click at [73, 649] on icon "button" at bounding box center [76, 654] width 17 height 20
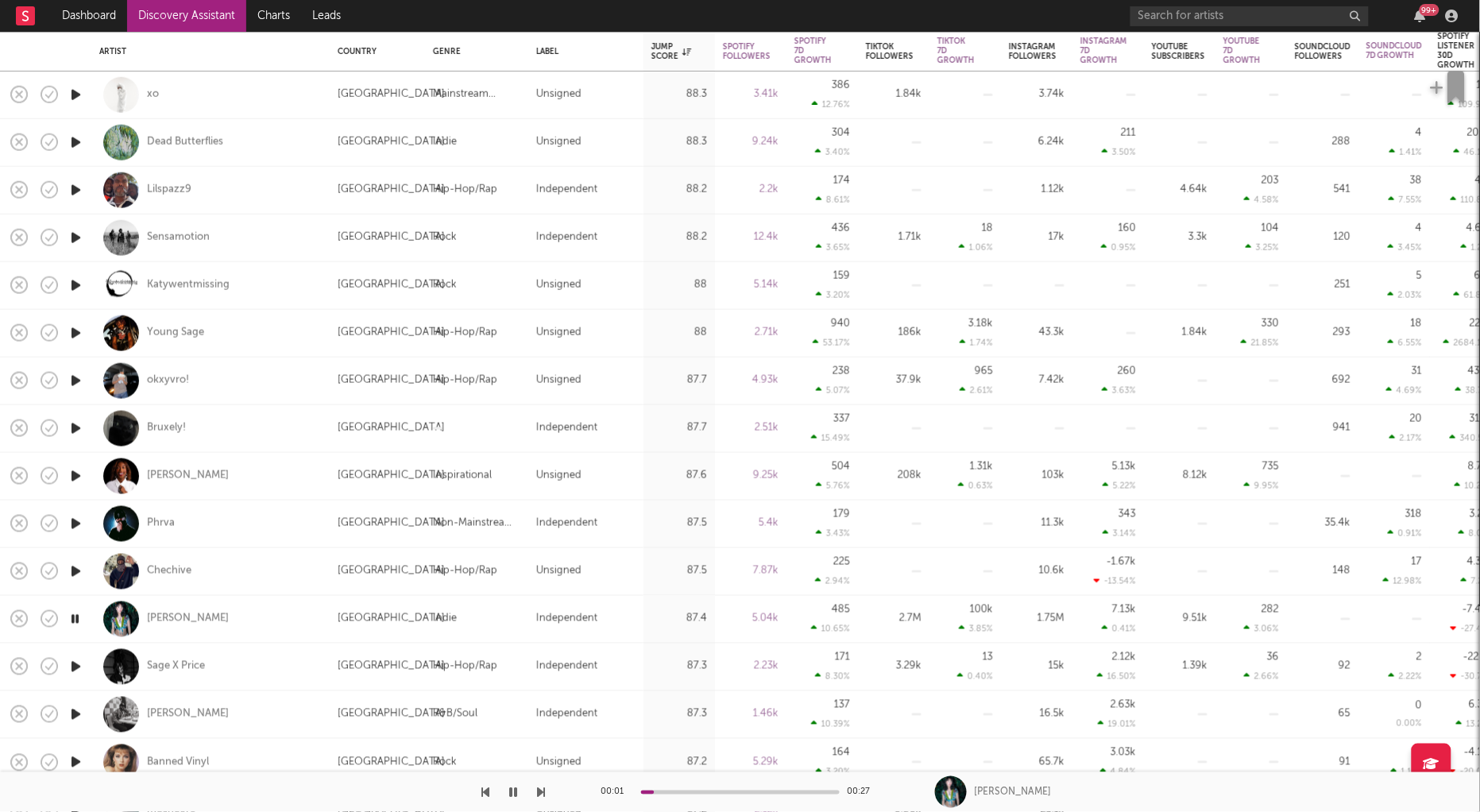
click at [686, 792] on div at bounding box center [740, 792] width 199 height 4
click at [73, 564] on icon "button" at bounding box center [76, 571] width 17 height 20
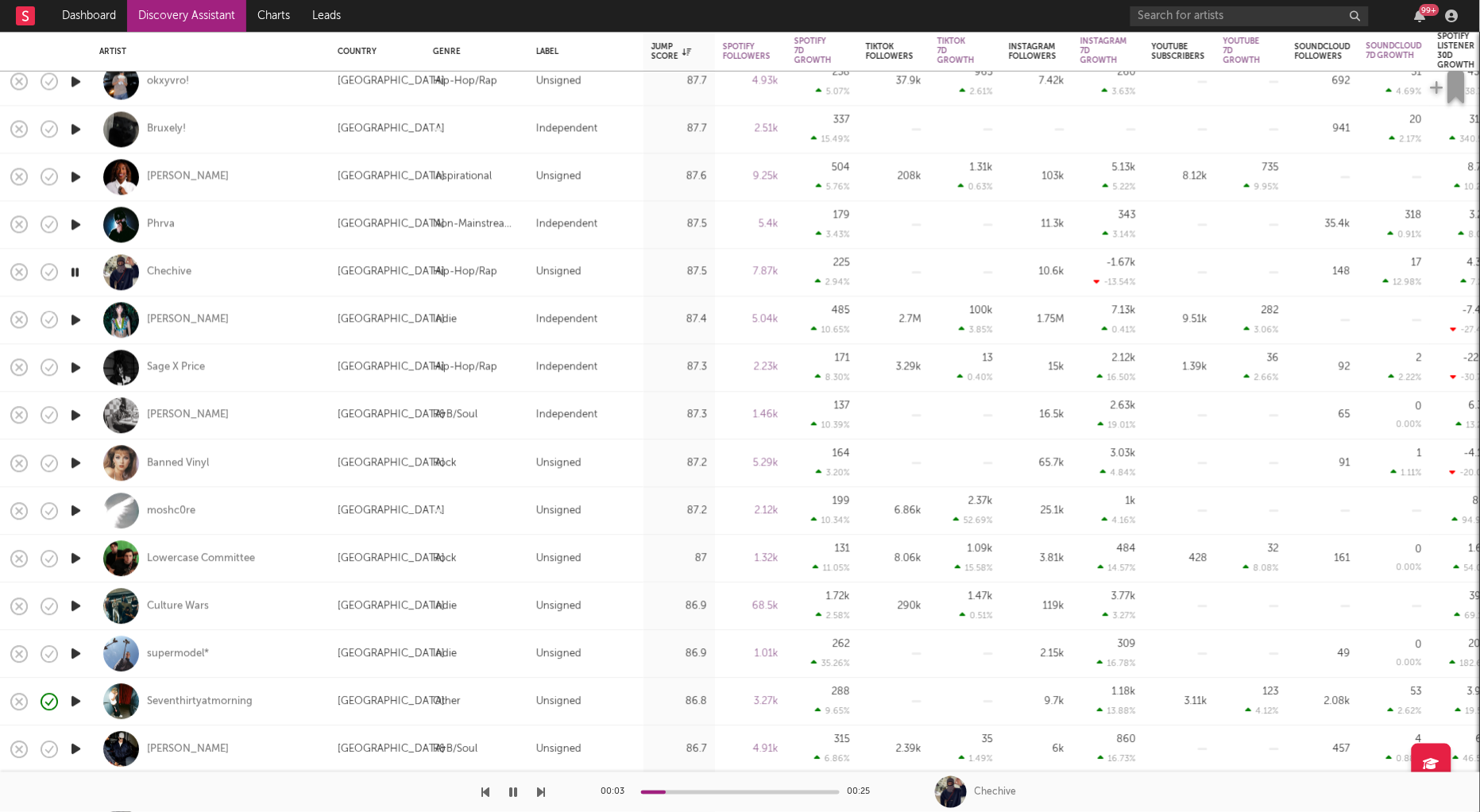
click at [71, 650] on icon "button" at bounding box center [76, 654] width 17 height 20
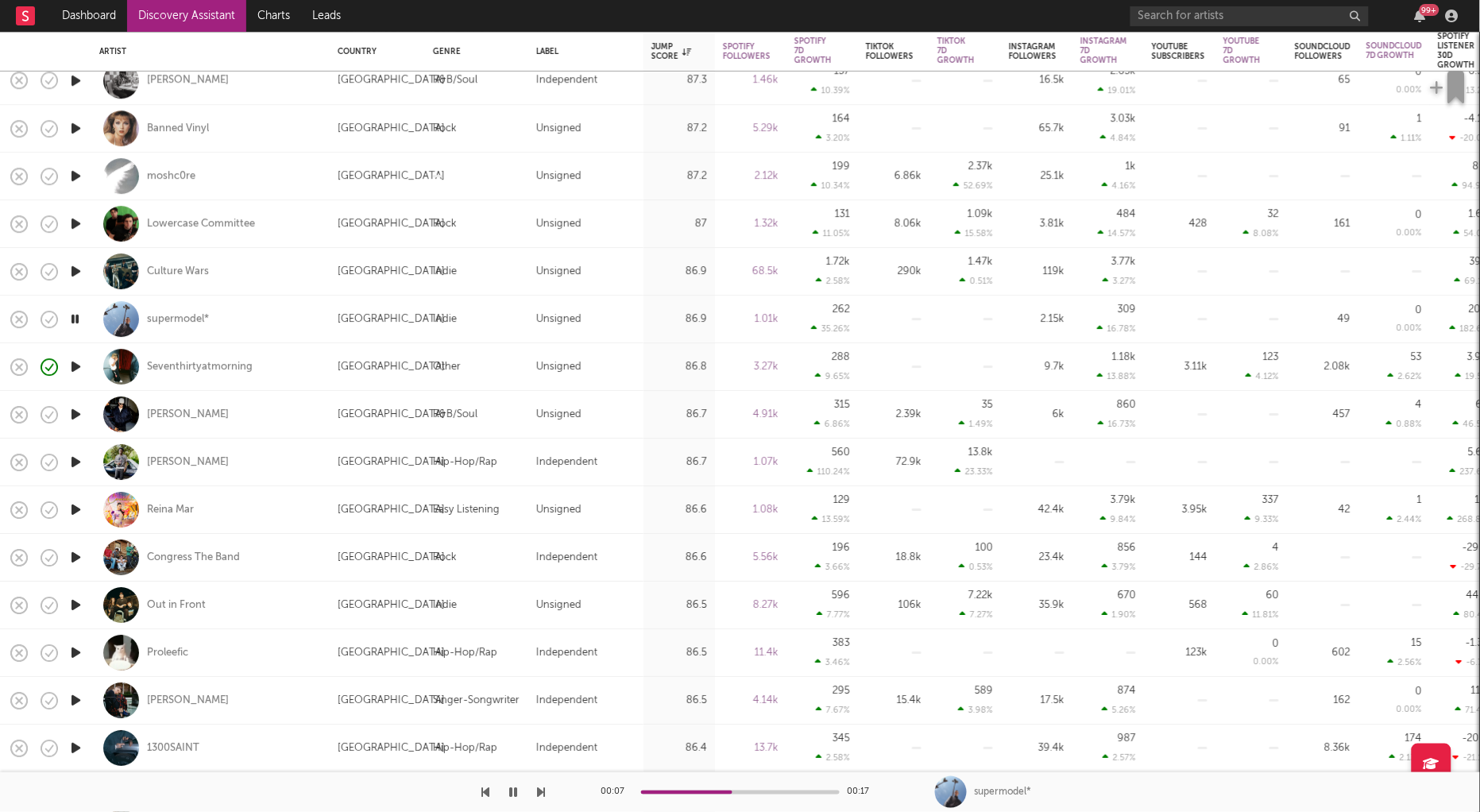
click at [517, 788] on icon "button" at bounding box center [514, 791] width 8 height 12
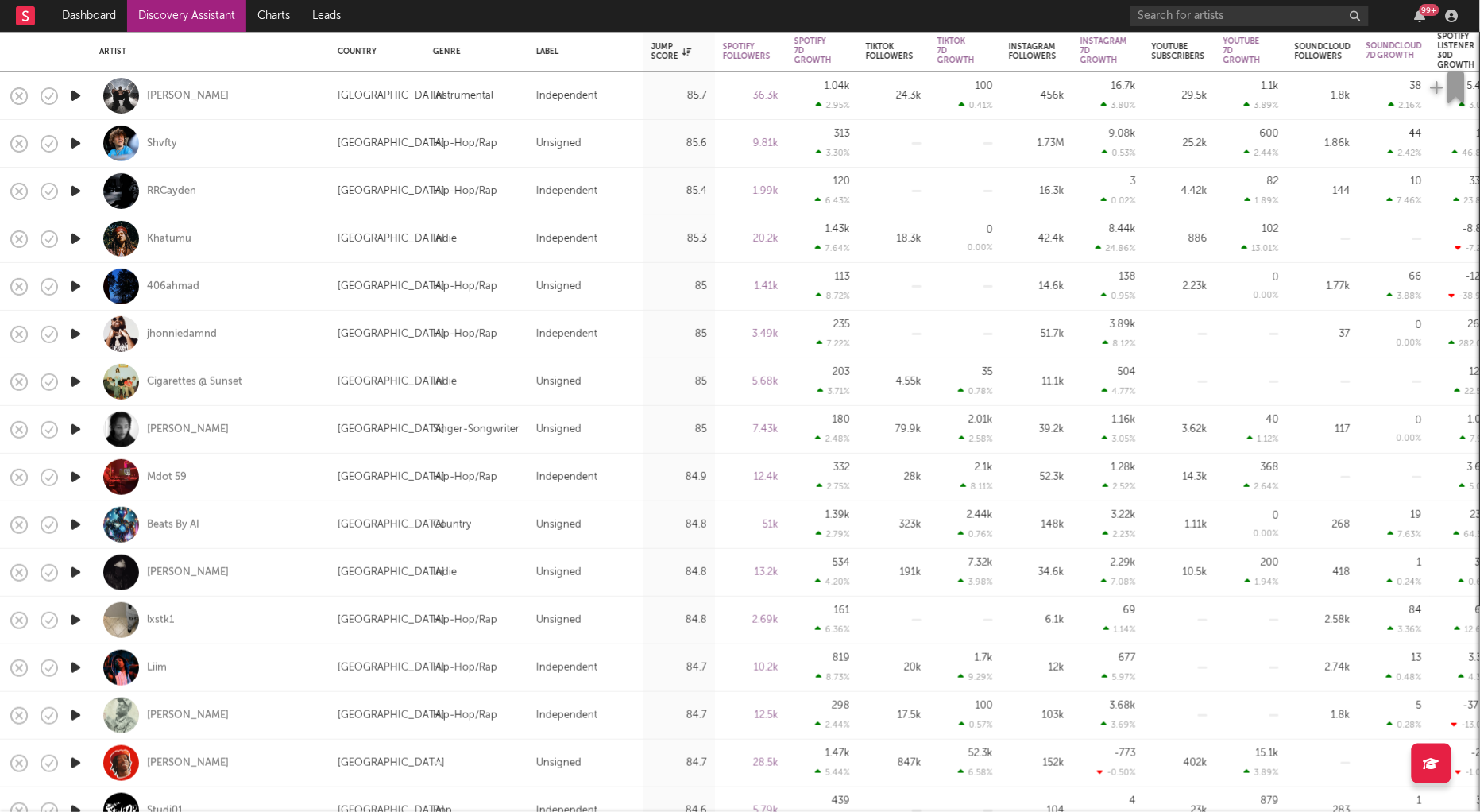
click at [73, 613] on icon "button" at bounding box center [76, 620] width 17 height 20
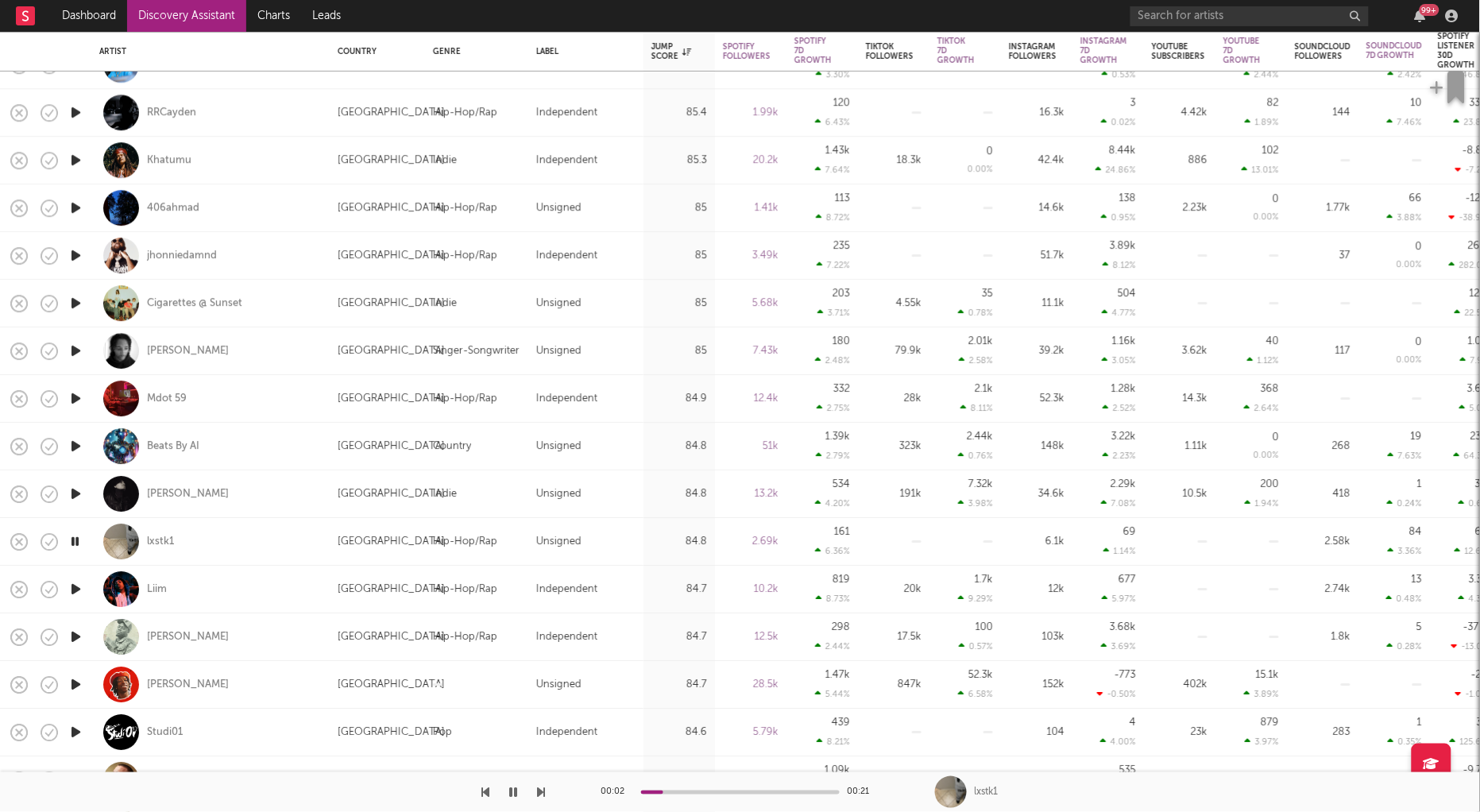
click at [78, 542] on icon "button" at bounding box center [75, 541] width 15 height 20
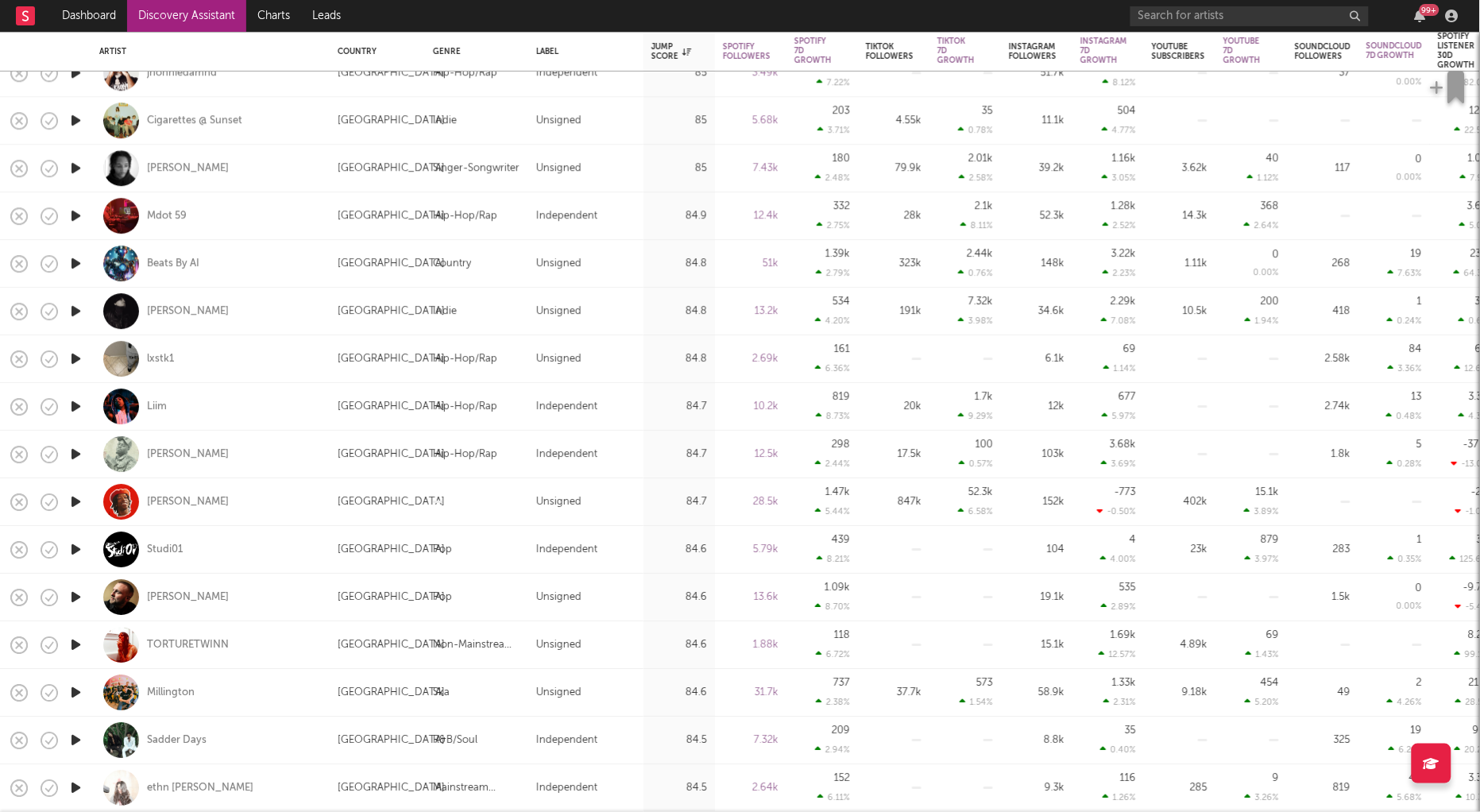
click at [74, 688] on icon "button" at bounding box center [76, 692] width 17 height 20
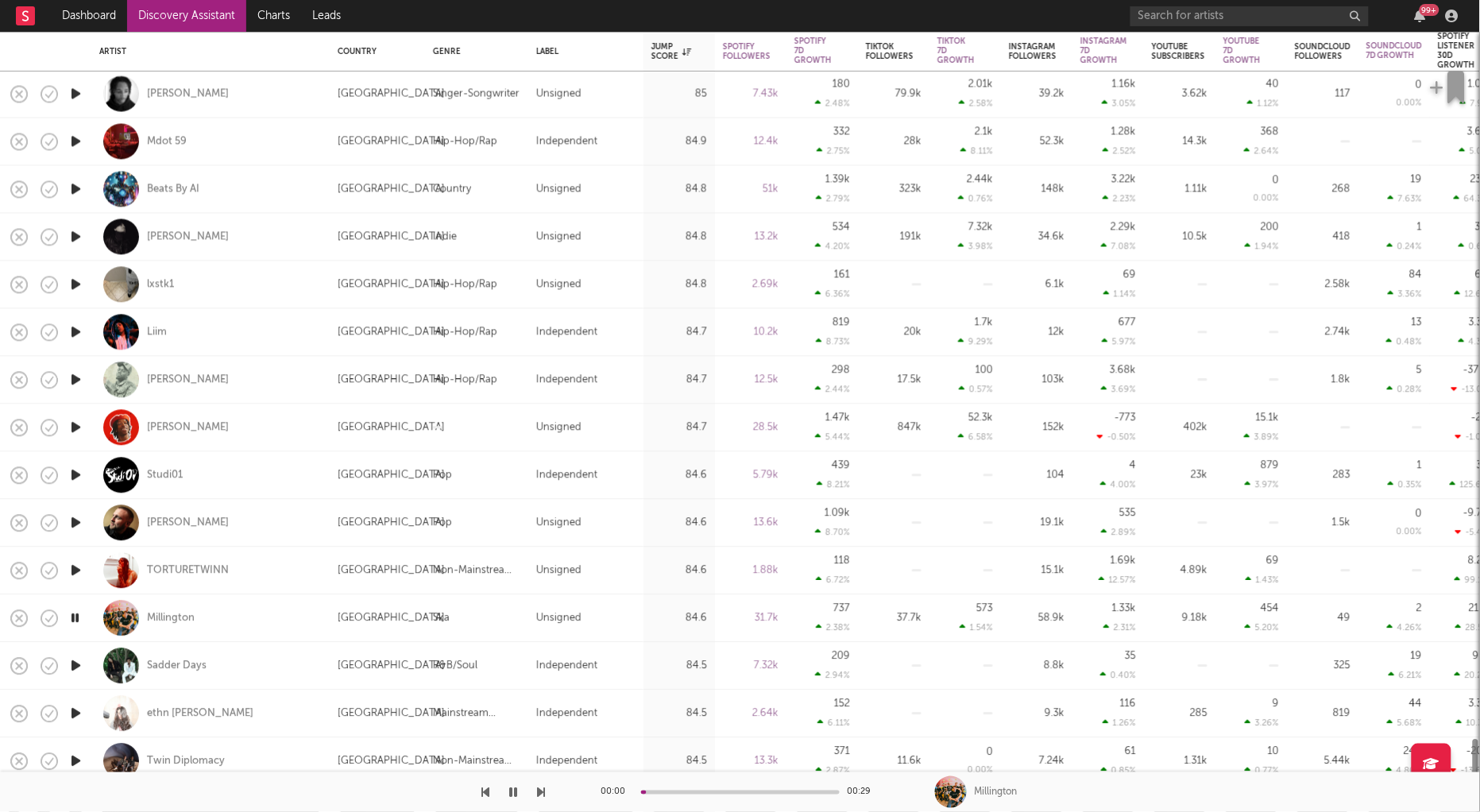
click at [73, 663] on icon "button" at bounding box center [76, 666] width 17 height 20
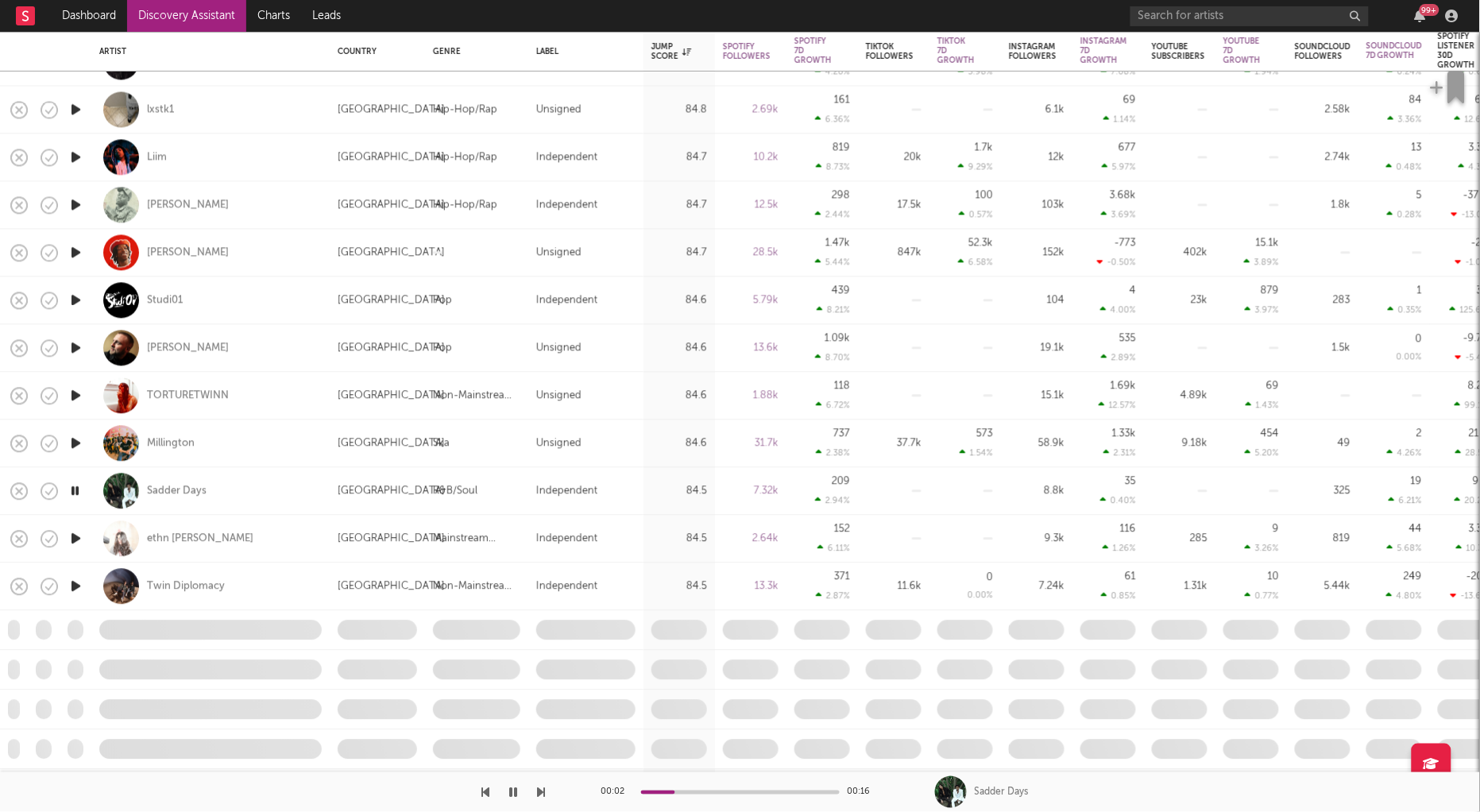
click at [78, 490] on icon "button" at bounding box center [75, 491] width 15 height 20
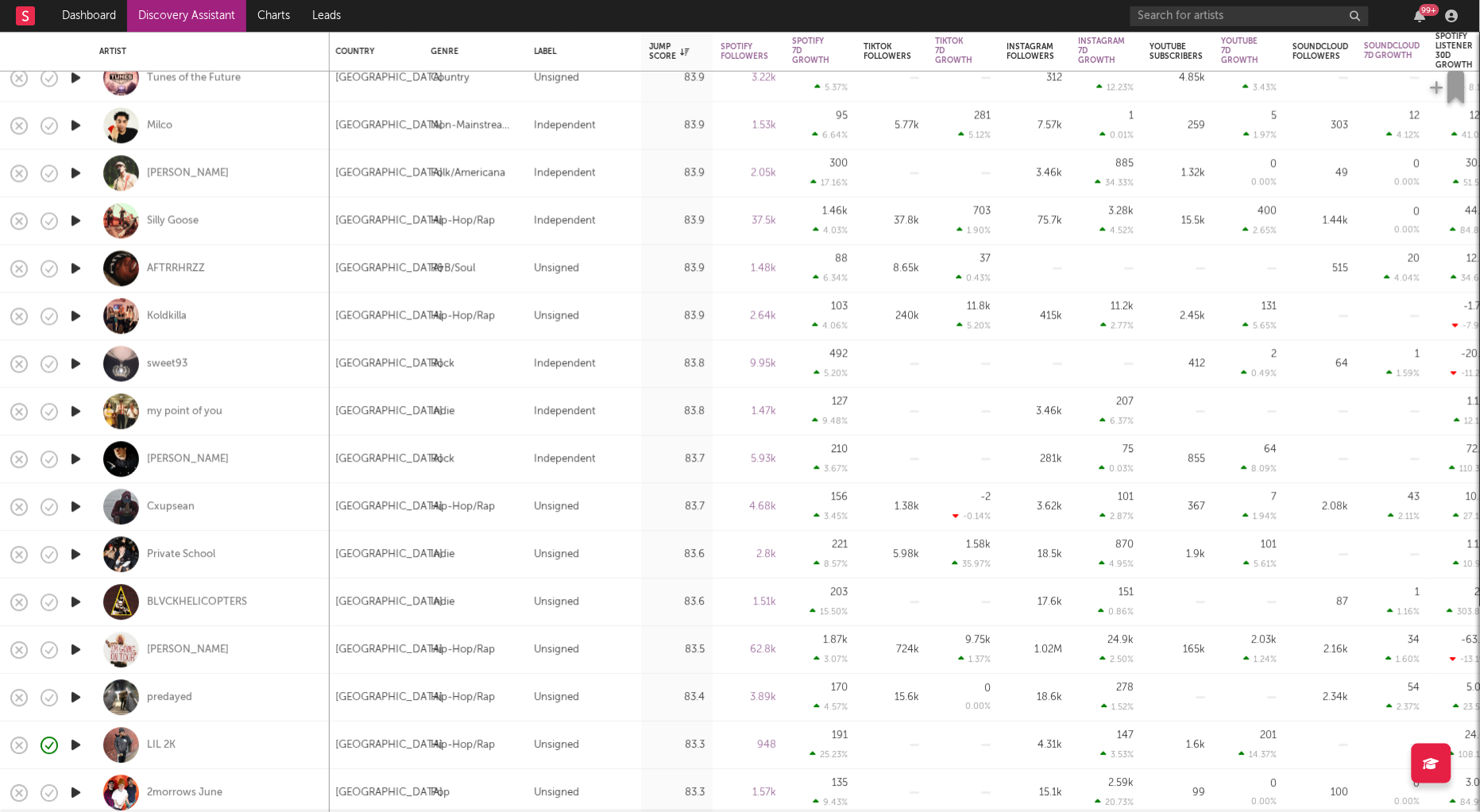
click at [78, 701] on icon "button" at bounding box center [76, 697] width 17 height 20
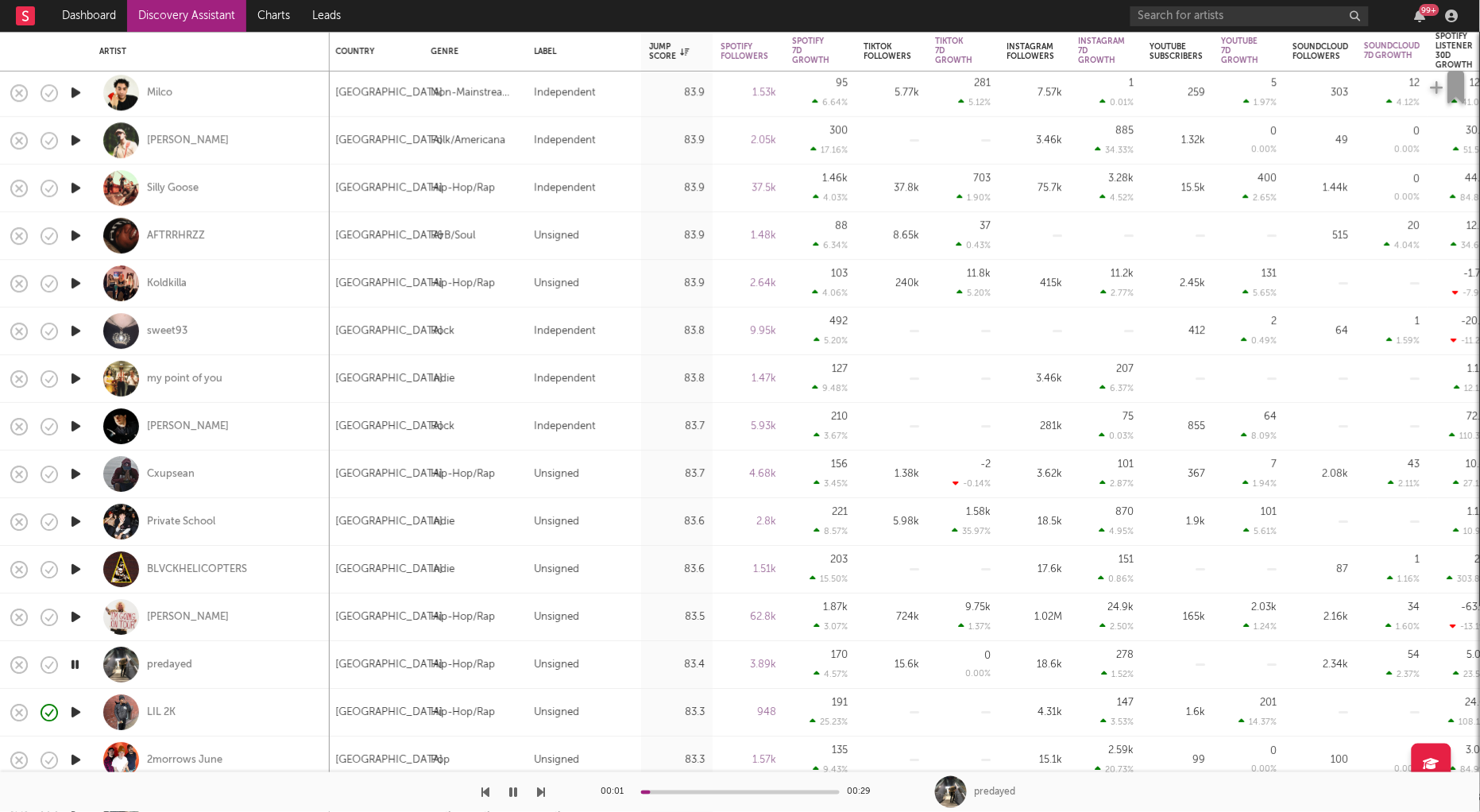
click at [75, 667] on icon "button" at bounding box center [75, 664] width 15 height 20
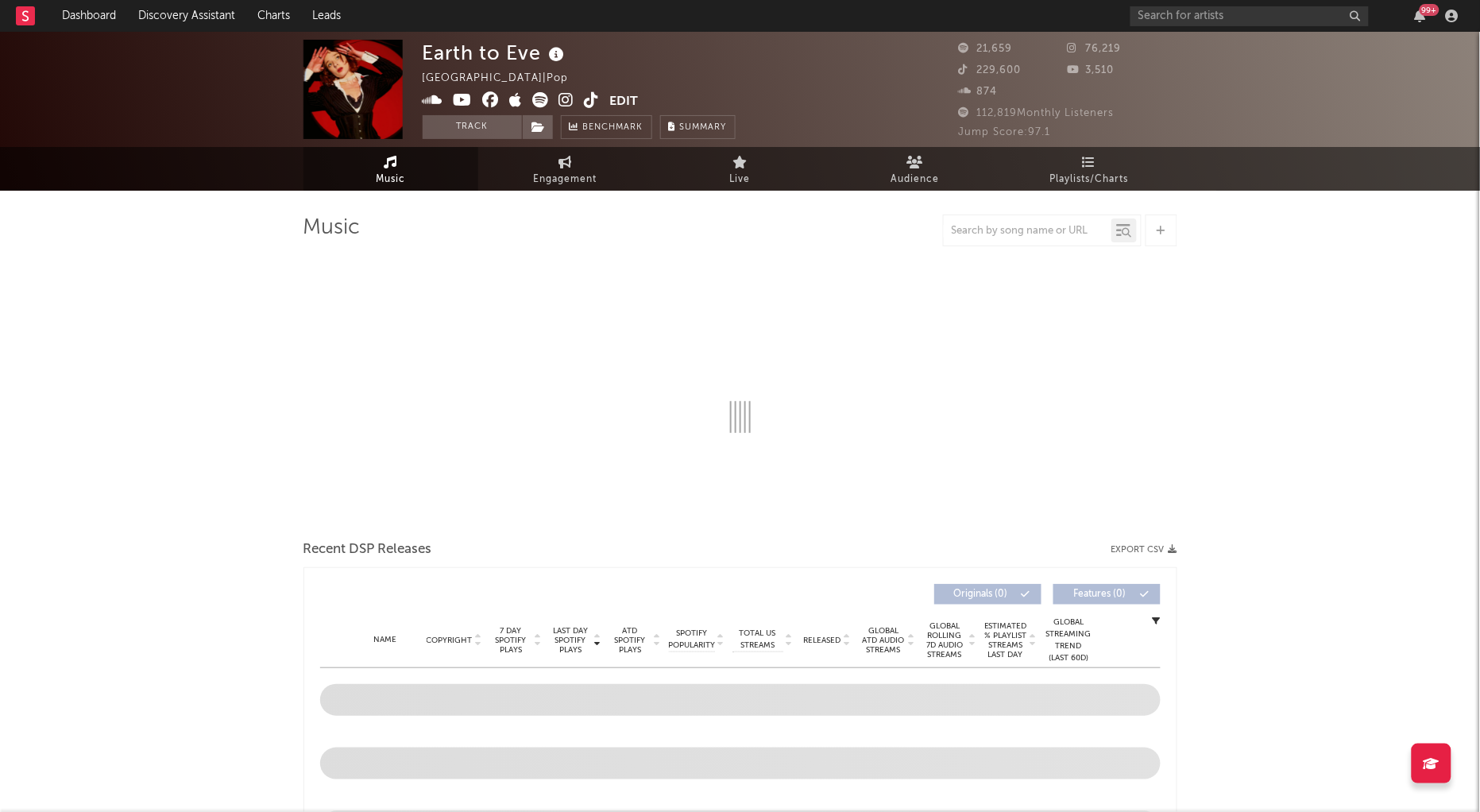
select select "6m"
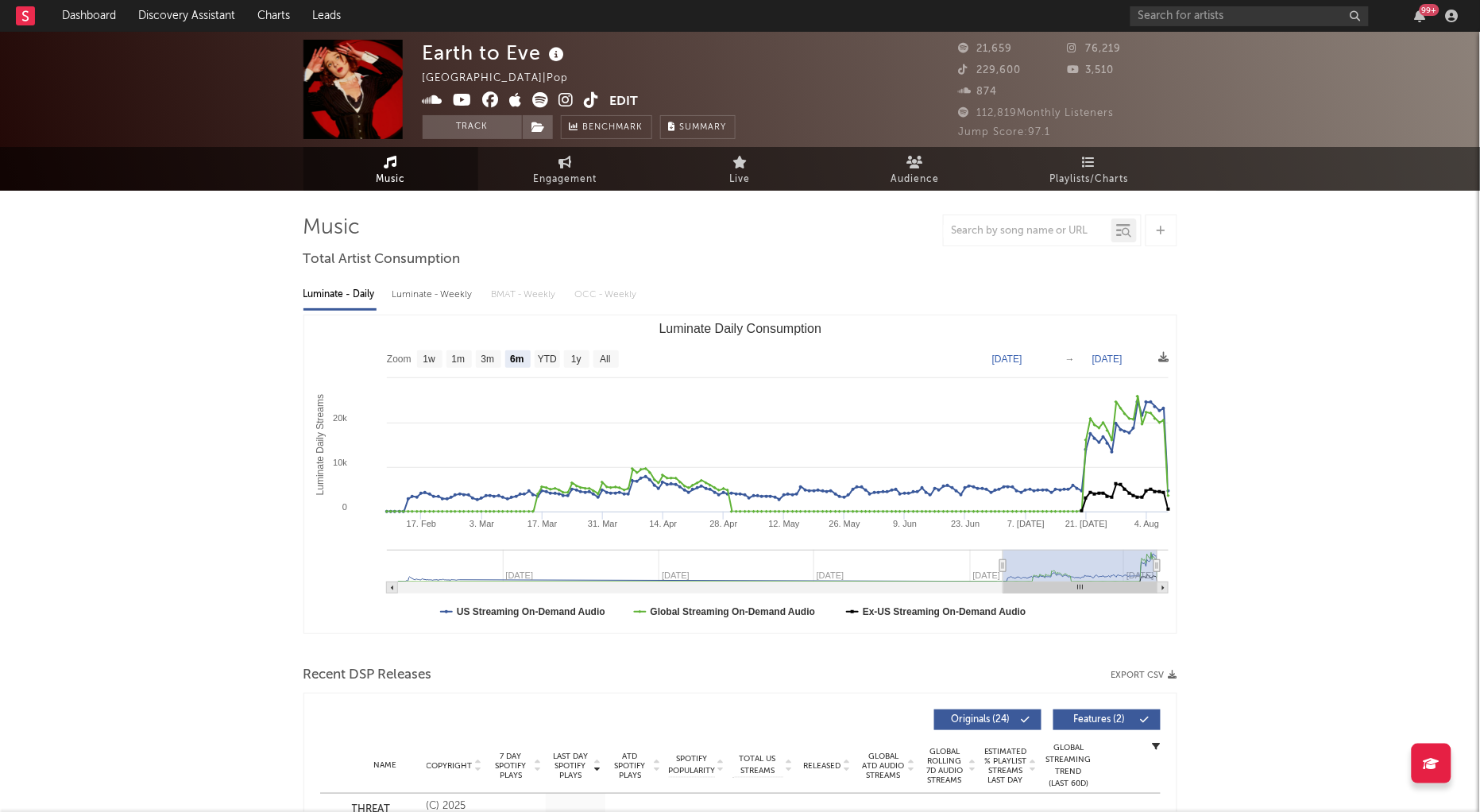
click at [566, 101] on icon at bounding box center [566, 100] width 15 height 16
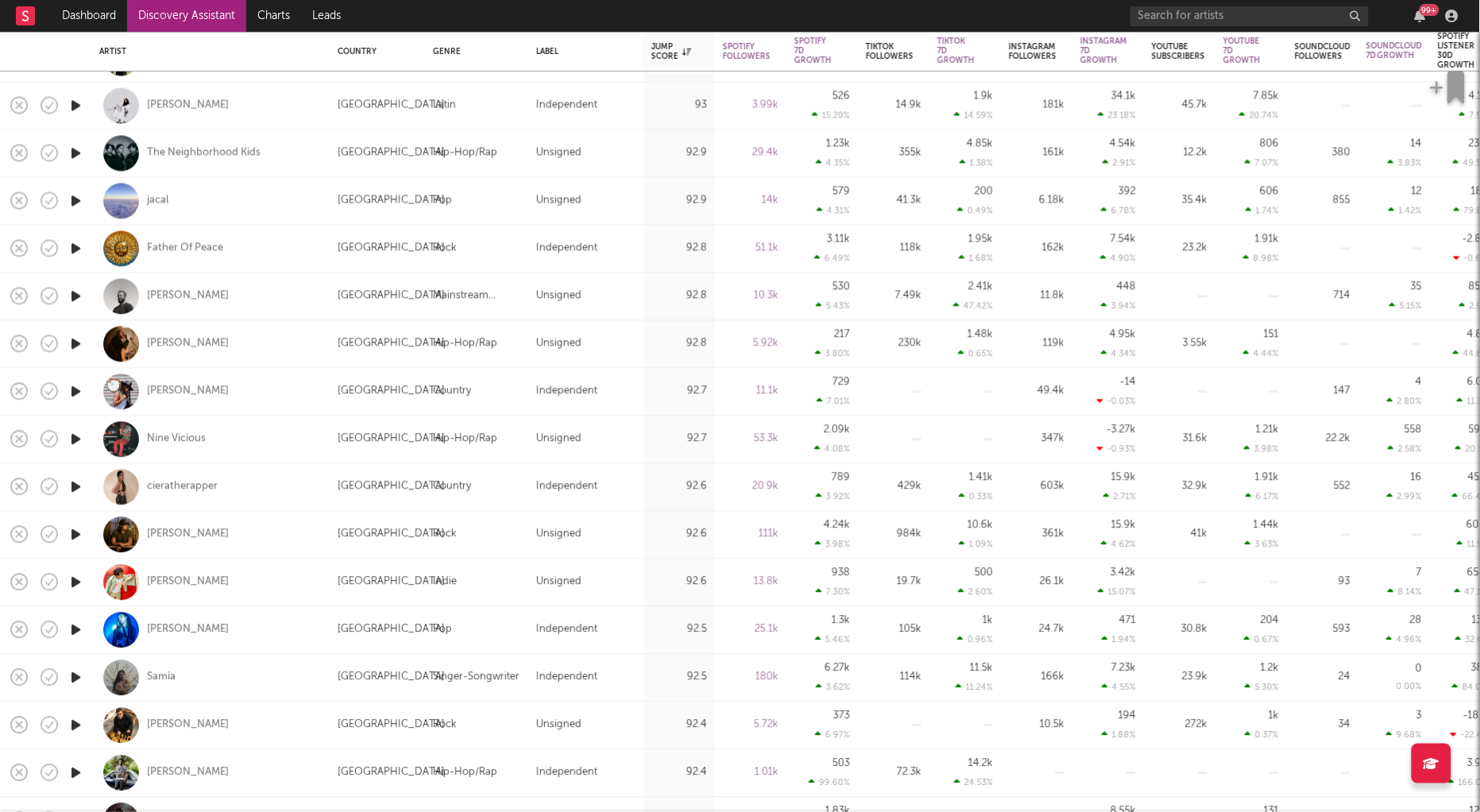
click at [77, 677] on icon "button" at bounding box center [76, 677] width 17 height 20
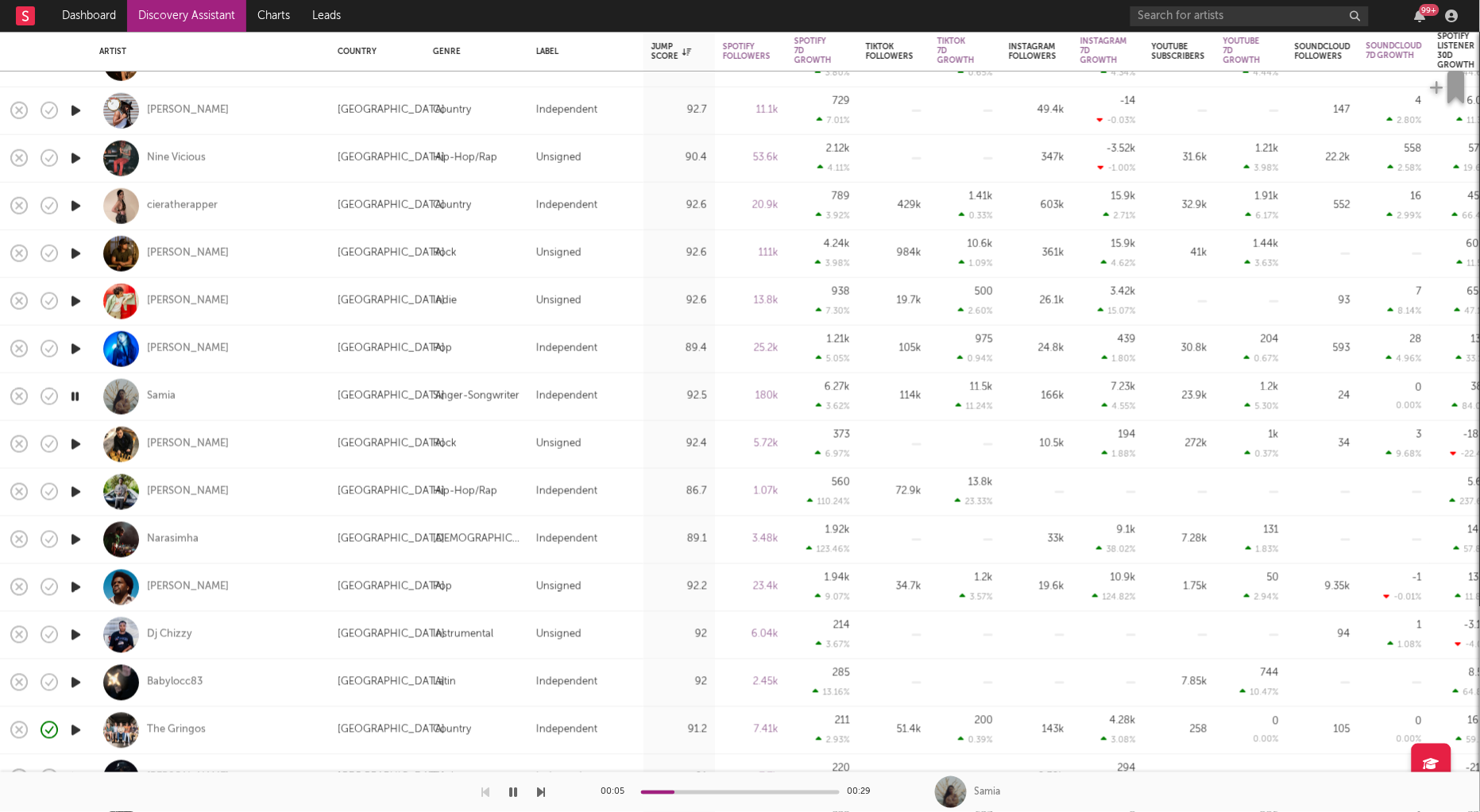
click at [731, 791] on div at bounding box center [740, 792] width 199 height 4
click at [74, 678] on icon "button" at bounding box center [76, 682] width 17 height 20
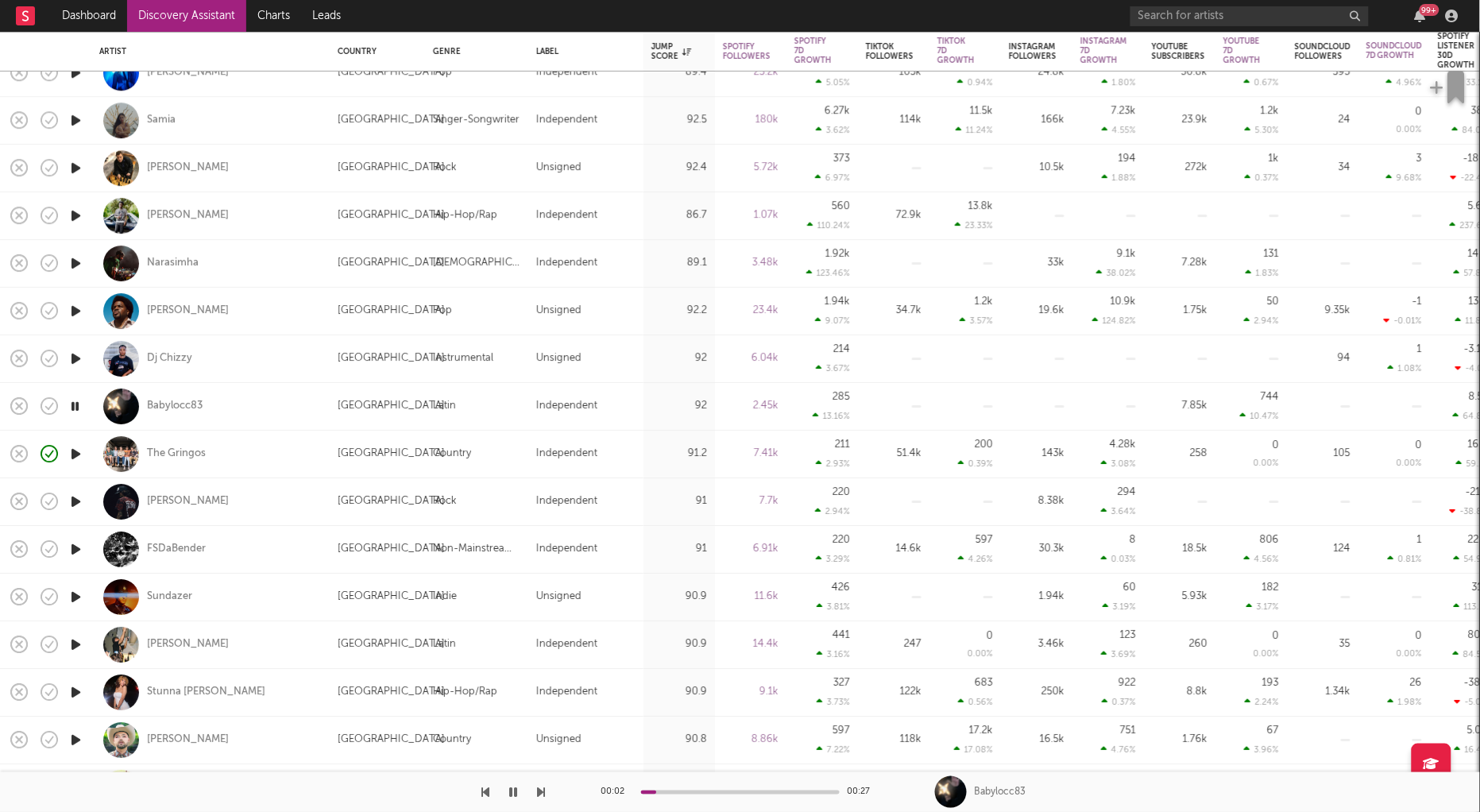
click at [77, 643] on icon "button" at bounding box center [76, 644] width 17 height 20
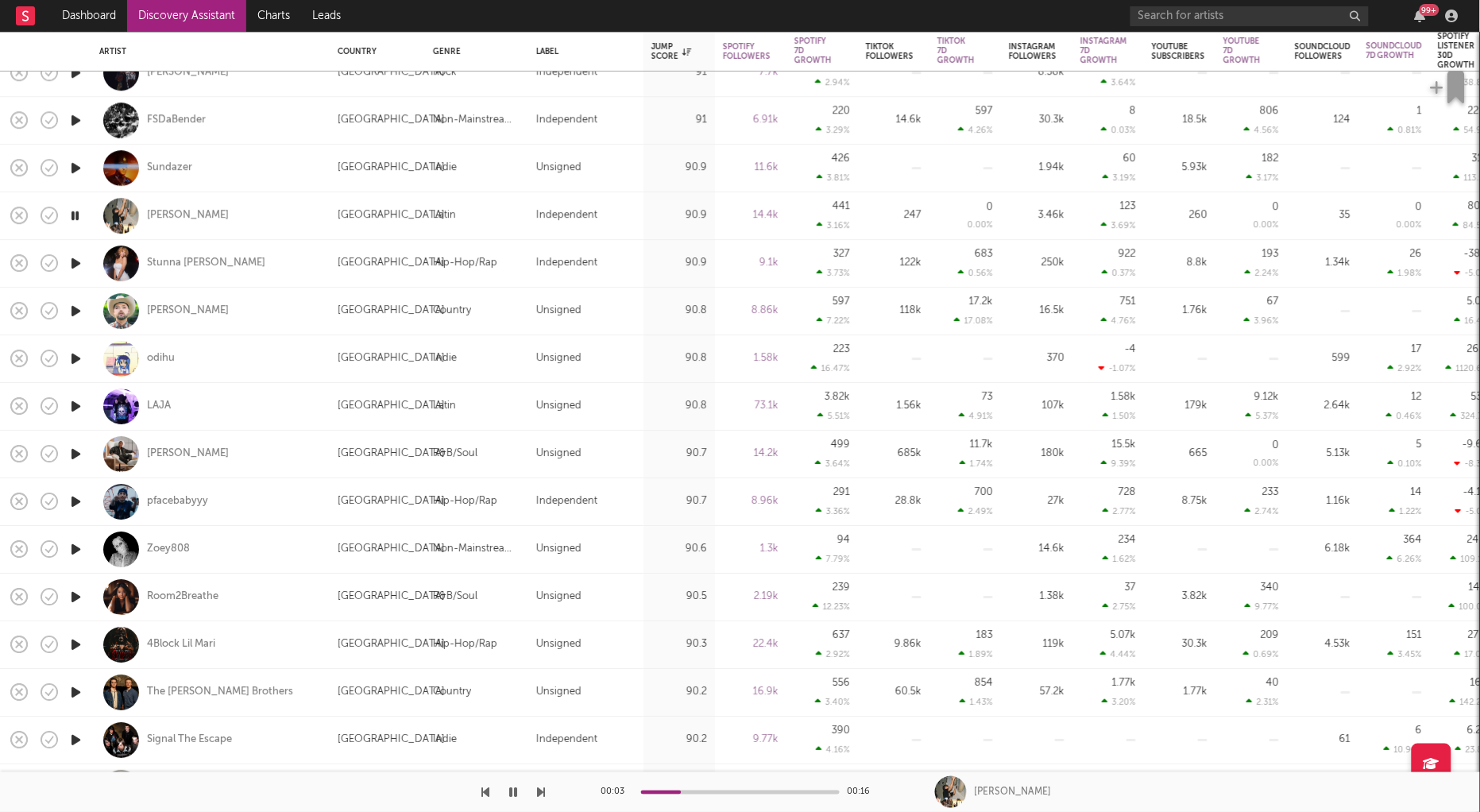
click at [76, 597] on icon "button" at bounding box center [76, 597] width 17 height 20
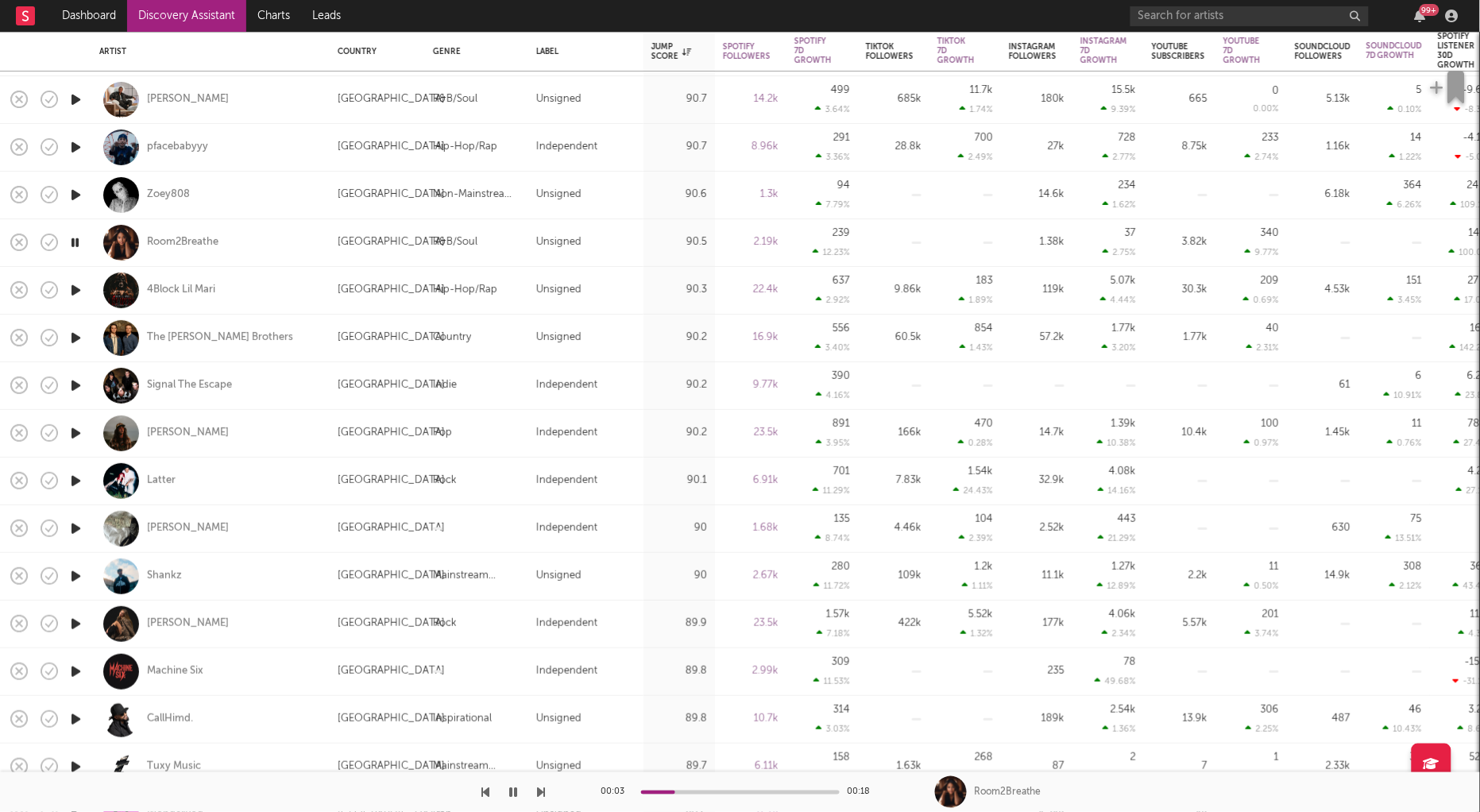
click at [76, 524] on icon "button" at bounding box center [76, 528] width 17 height 20
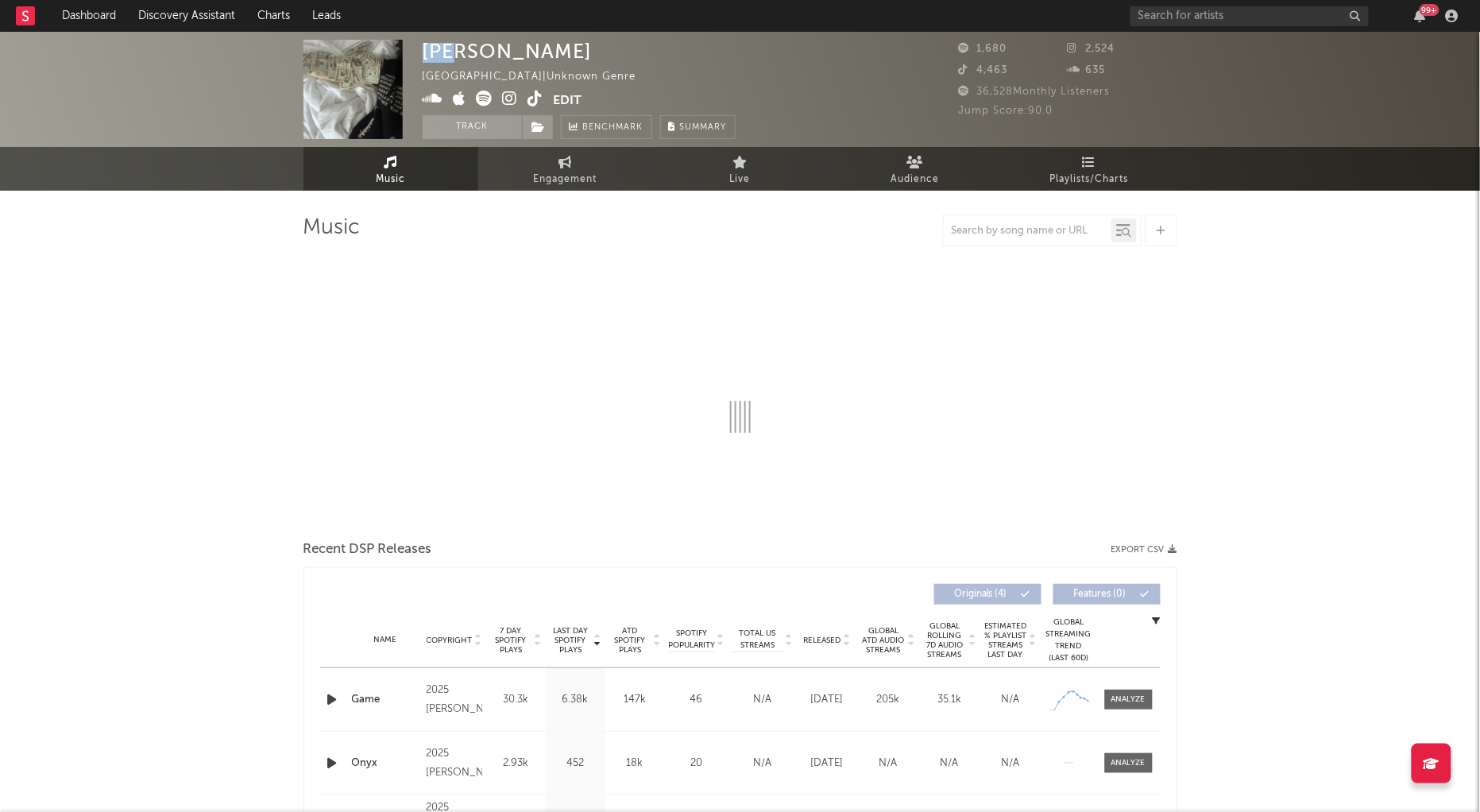
drag, startPoint x: 450, startPoint y: 50, endPoint x: 412, endPoint y: 49, distance: 38.0
click at [412, 49] on div "Łee United States | Unknown Genre Edit Track Benchmark Summary 1,680 2,524 4,46…" at bounding box center [740, 89] width 1480 height 116
copy div "[PERSON_NAME]"
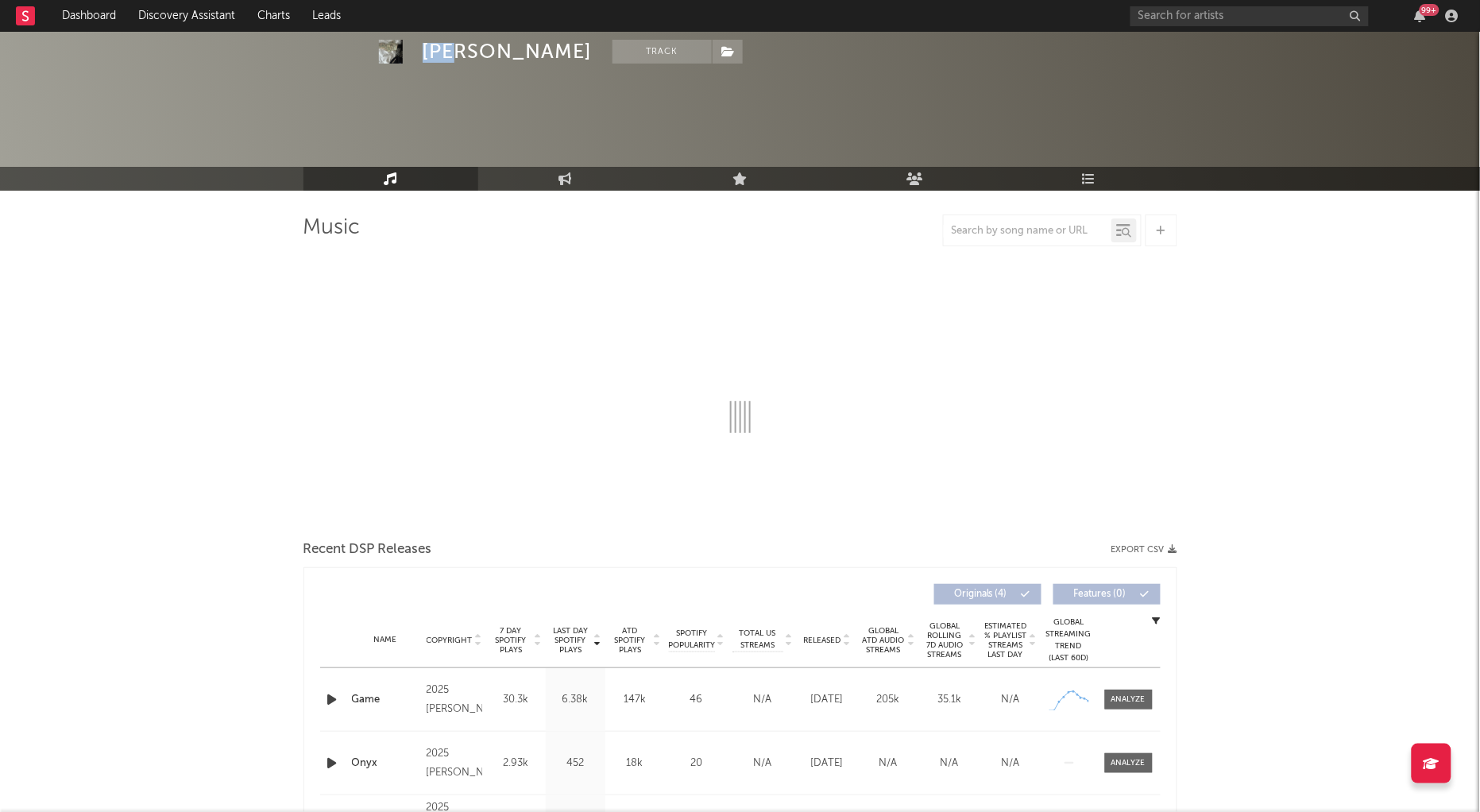
scroll to position [287, 0]
